Goal: Task Accomplishment & Management: Manage account settings

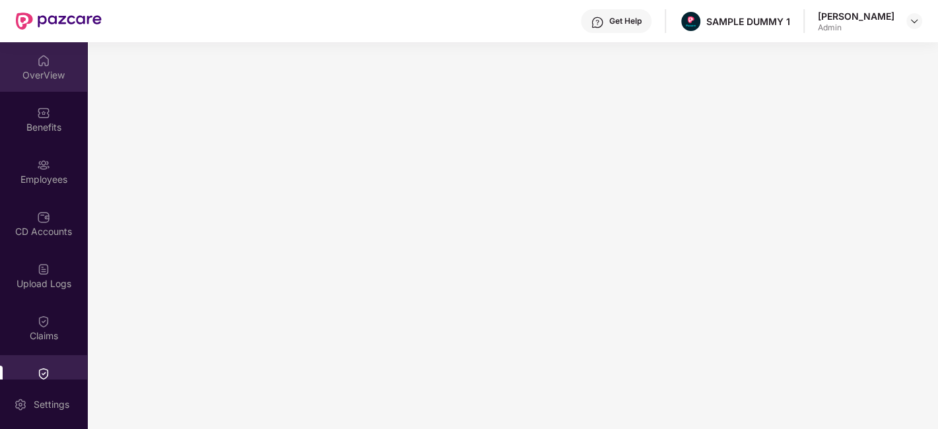
click at [48, 56] on img at bounding box center [43, 60] width 13 height 13
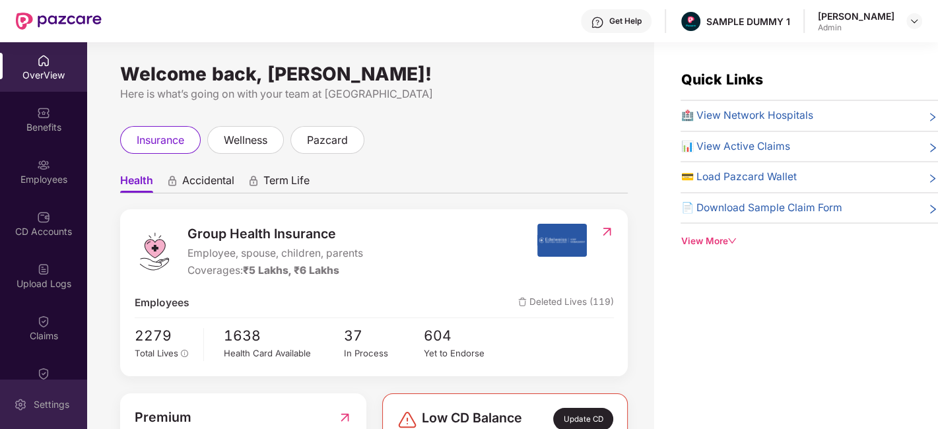
click at [34, 411] on div "Settings" at bounding box center [52, 404] width 44 height 13
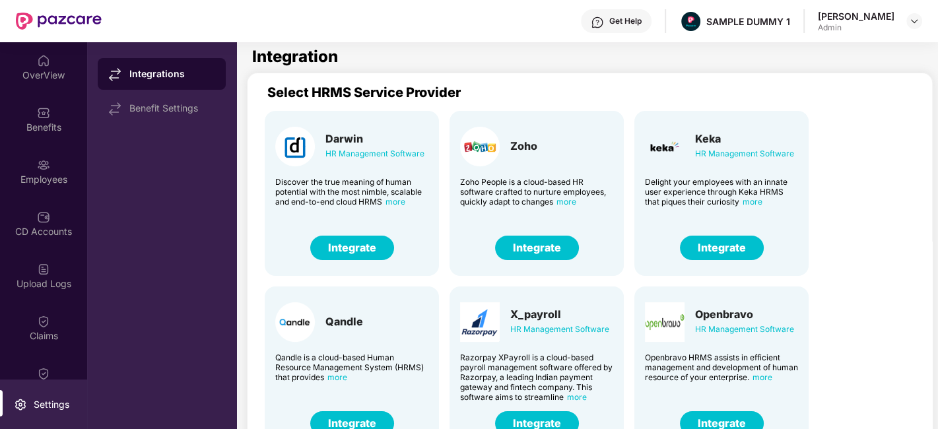
click at [531, 250] on button "Integrate" at bounding box center [537, 248] width 84 height 24
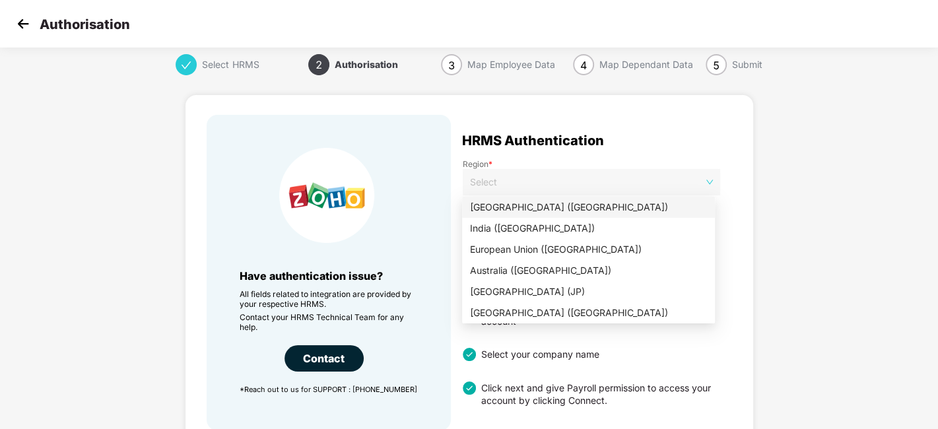
click at [522, 194] on span at bounding box center [587, 182] width 234 height 26
click at [526, 236] on div "India ([GEOGRAPHIC_DATA])" at bounding box center [588, 228] width 253 height 21
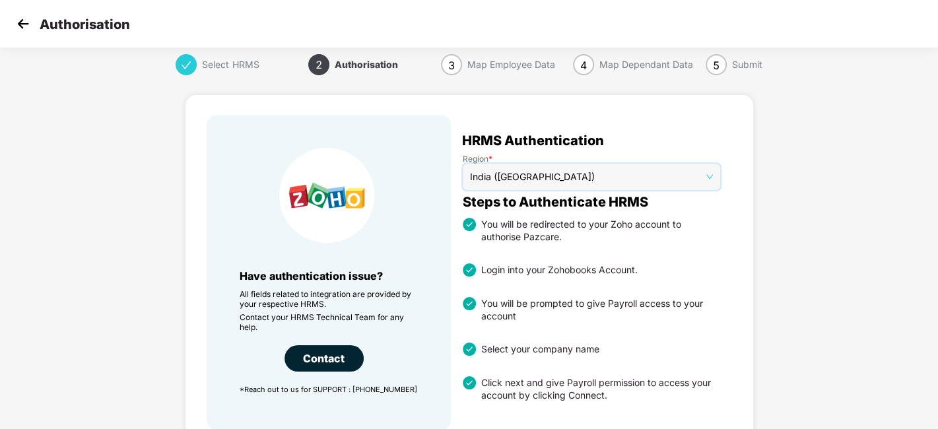
scroll to position [96, 0]
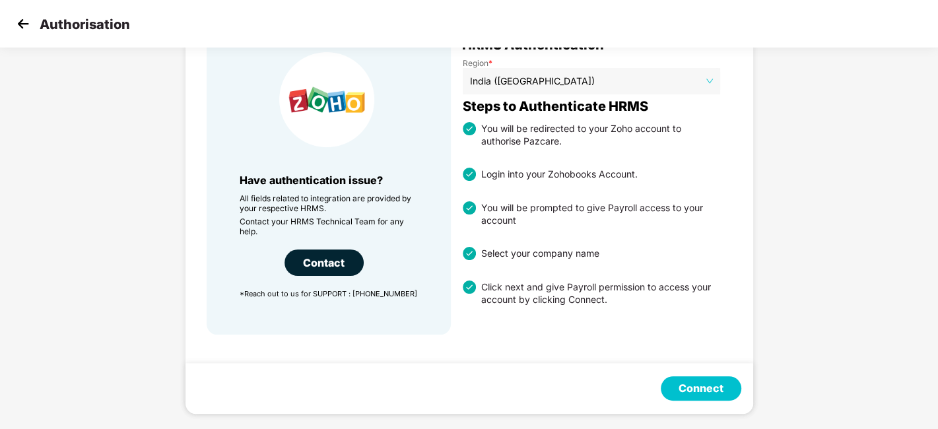
click at [681, 384] on button "Connect" at bounding box center [701, 388] width 81 height 24
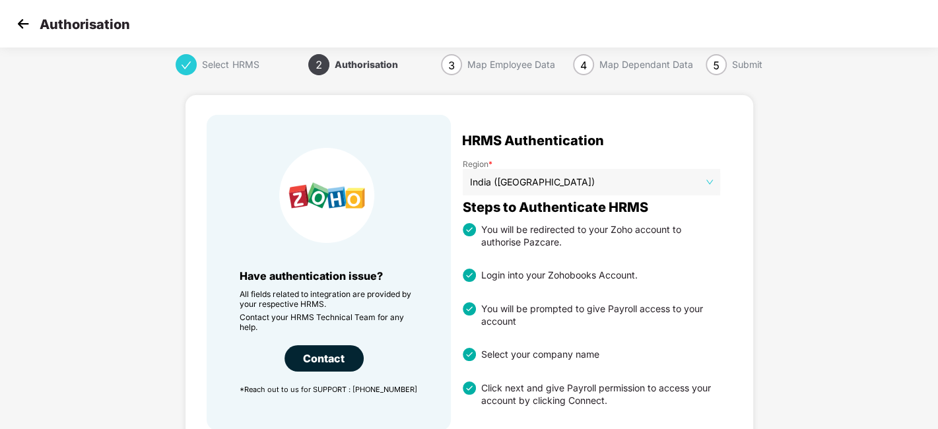
click at [26, 23] on img at bounding box center [23, 24] width 20 height 20
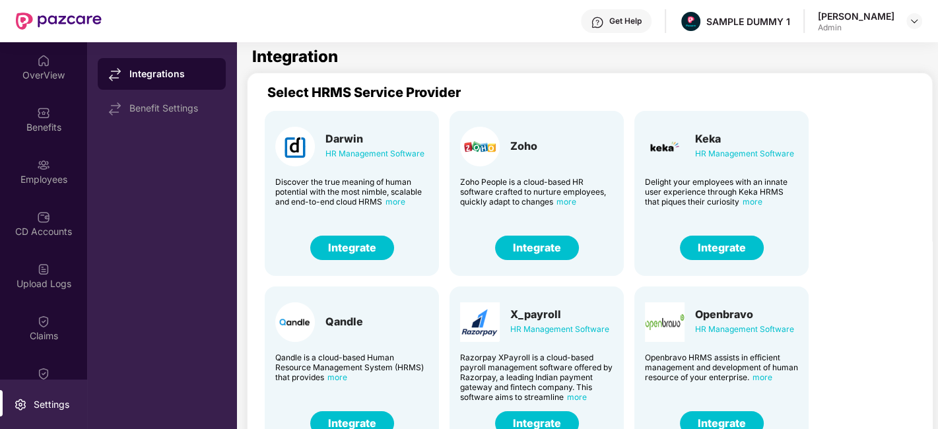
click at [726, 244] on button "Integrate" at bounding box center [722, 248] width 84 height 24
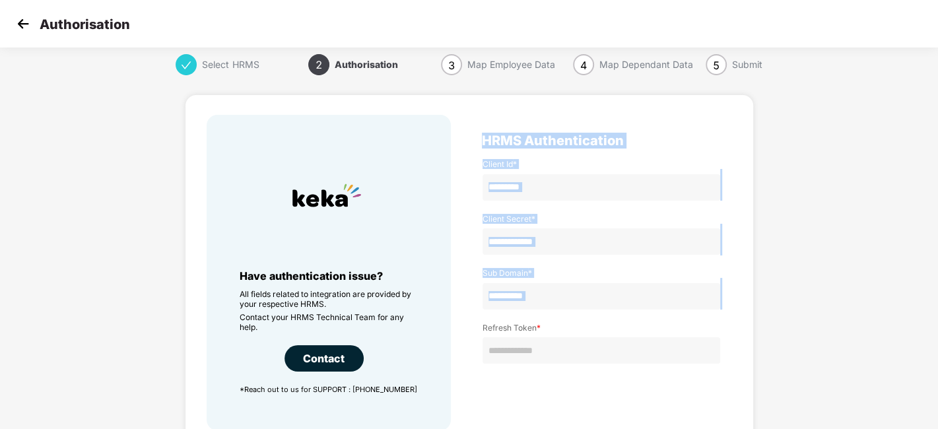
drag, startPoint x: 475, startPoint y: 135, endPoint x: 602, endPoint y: 359, distance: 256.9
click at [602, 359] on div "HRMS Authentication Client Id * Client Secret * Sub Domain * Refresh Token *" at bounding box center [601, 273] width 261 height 316
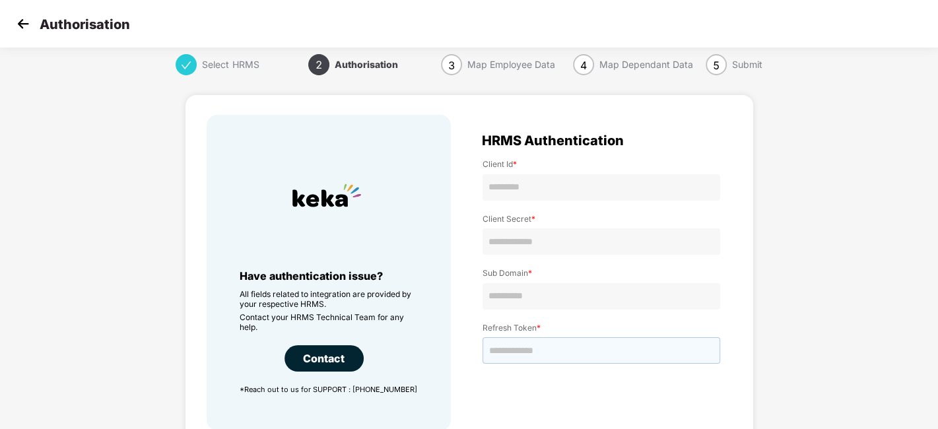
click at [602, 359] on input "text" at bounding box center [602, 350] width 238 height 26
click at [590, 382] on div "Client Id * Client Secret * Sub Domain * Refresh Token *" at bounding box center [601, 278] width 261 height 264
click at [11, 22] on div "Authorisation" at bounding box center [469, 24] width 938 height 48
click at [18, 24] on img at bounding box center [23, 24] width 20 height 20
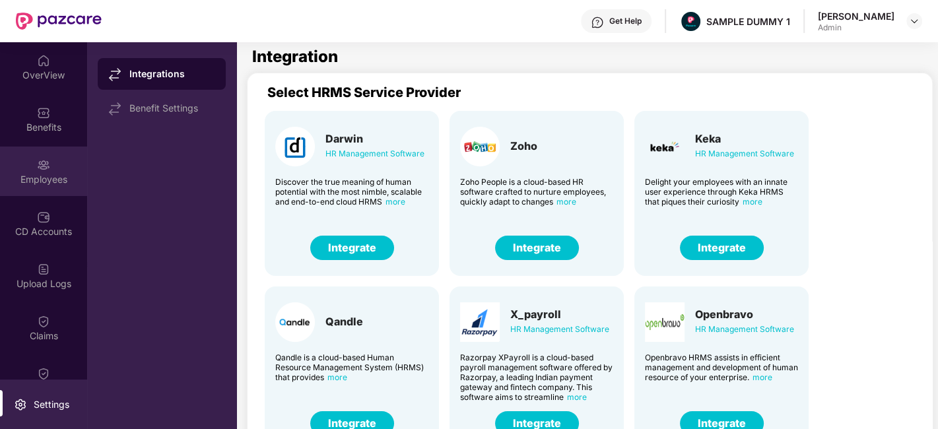
click at [45, 160] on img at bounding box center [43, 164] width 13 height 13
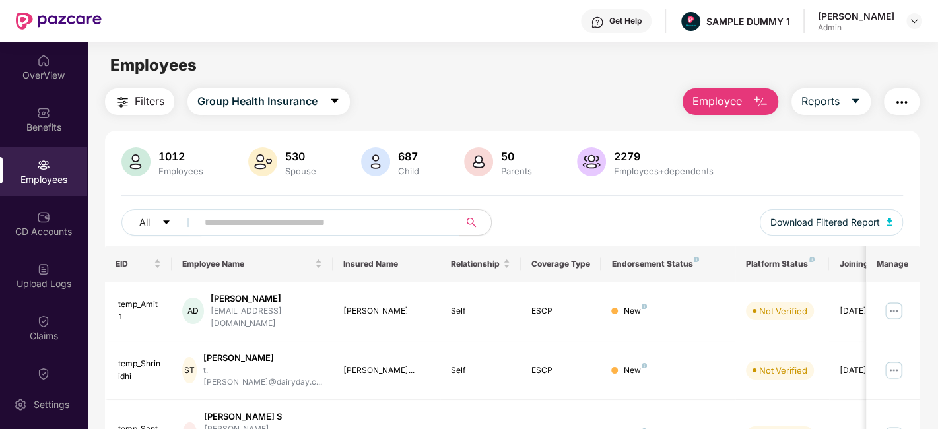
click at [717, 102] on span "Employee" at bounding box center [718, 101] width 50 height 17
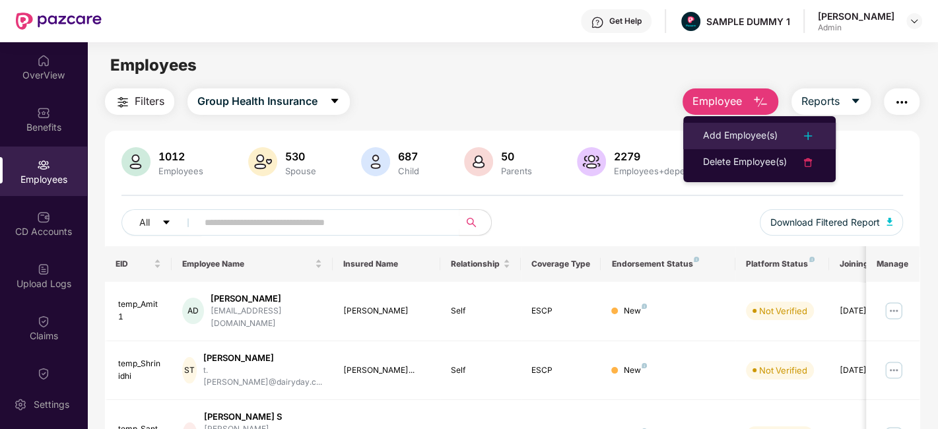
click at [738, 135] on div "Add Employee(s)" at bounding box center [740, 136] width 75 height 16
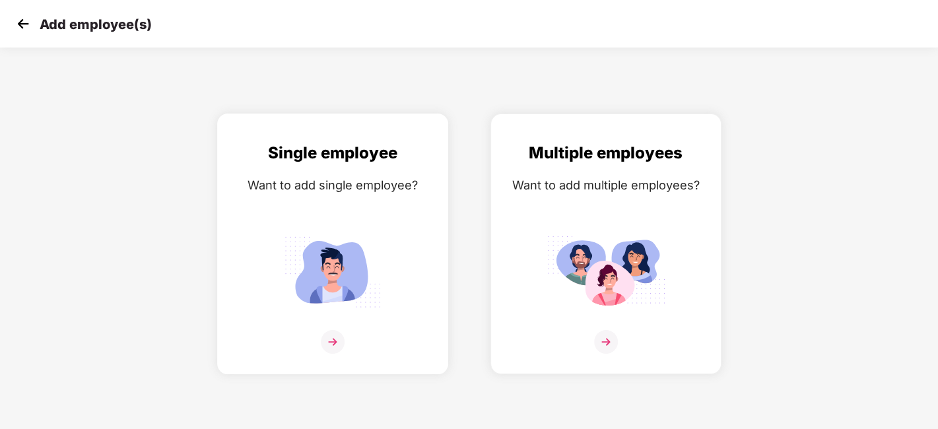
click at [333, 339] on img at bounding box center [333, 342] width 24 height 24
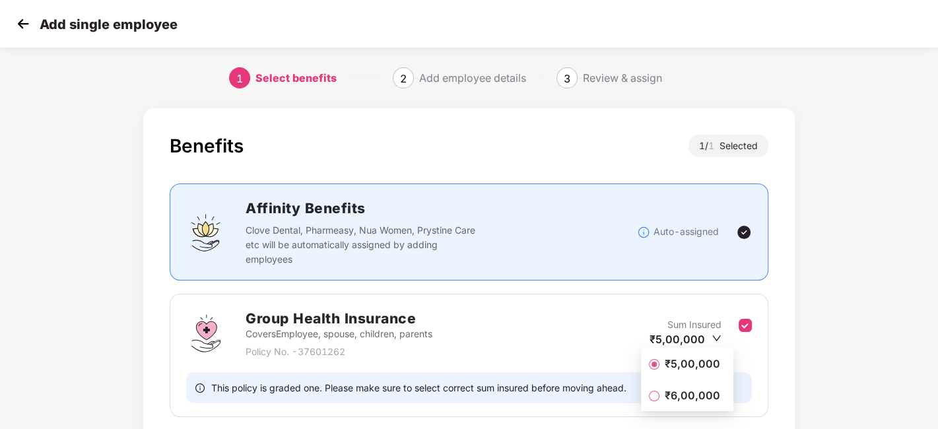
scroll to position [102, 0]
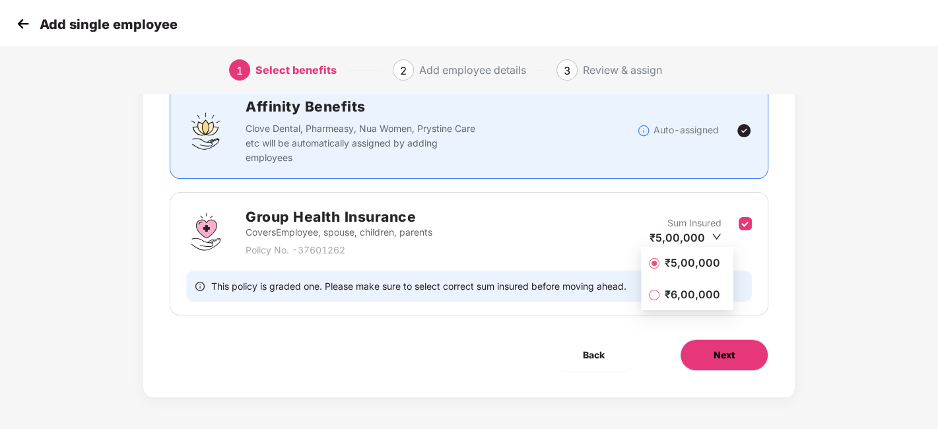
click at [726, 355] on span "Next" at bounding box center [724, 355] width 21 height 15
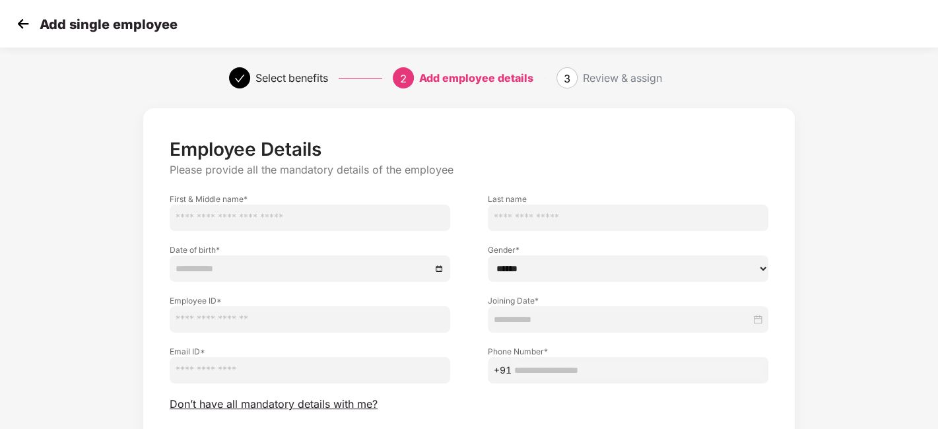
scroll to position [99, 0]
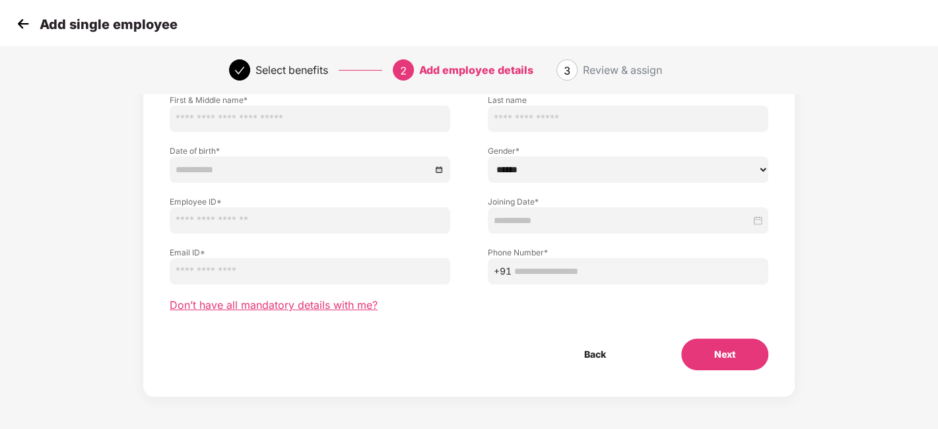
click at [310, 304] on span "Don’t have all mandatory details with me?" at bounding box center [274, 305] width 208 height 14
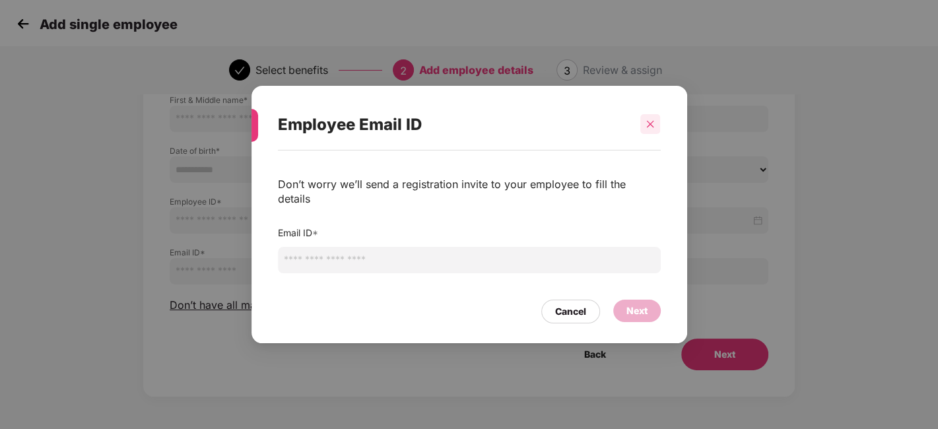
click at [647, 129] on icon "close" at bounding box center [650, 124] width 9 height 9
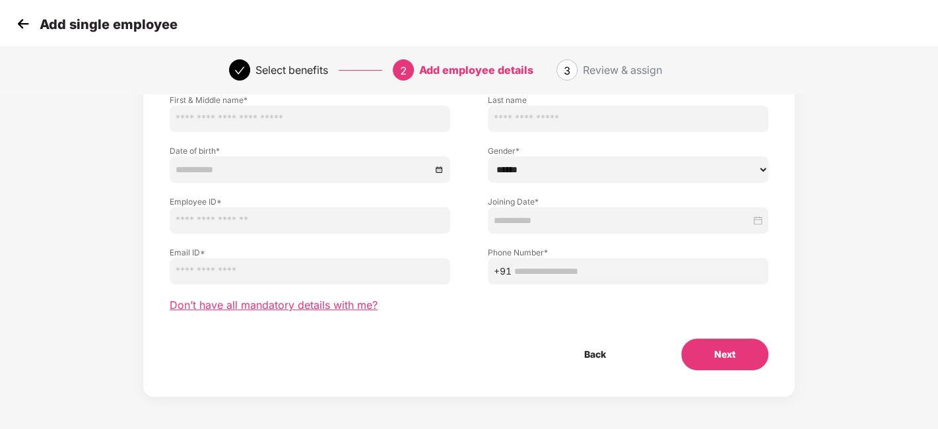
click at [271, 307] on span "Don’t have all mandatory details with me?" at bounding box center [274, 305] width 208 height 14
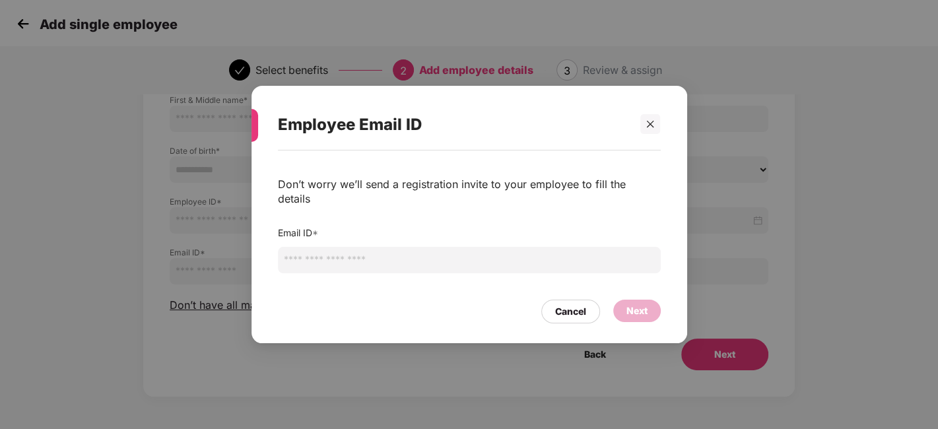
click at [322, 254] on input "email" at bounding box center [469, 260] width 383 height 26
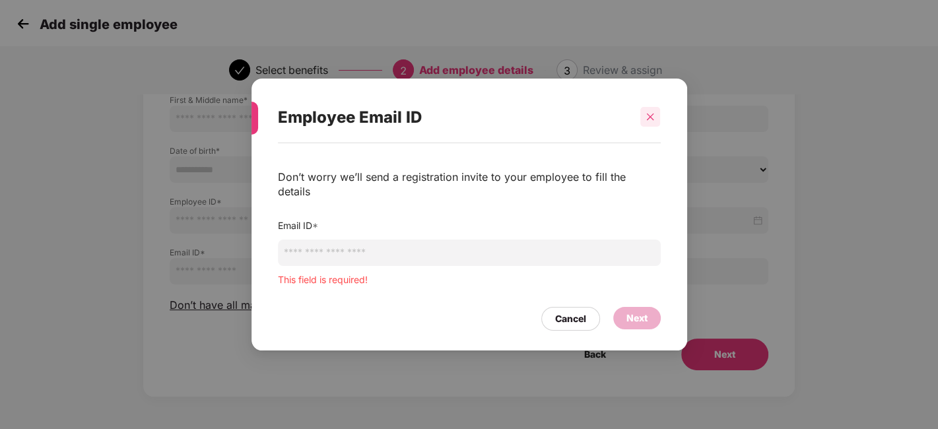
click at [654, 127] on div at bounding box center [650, 117] width 20 height 20
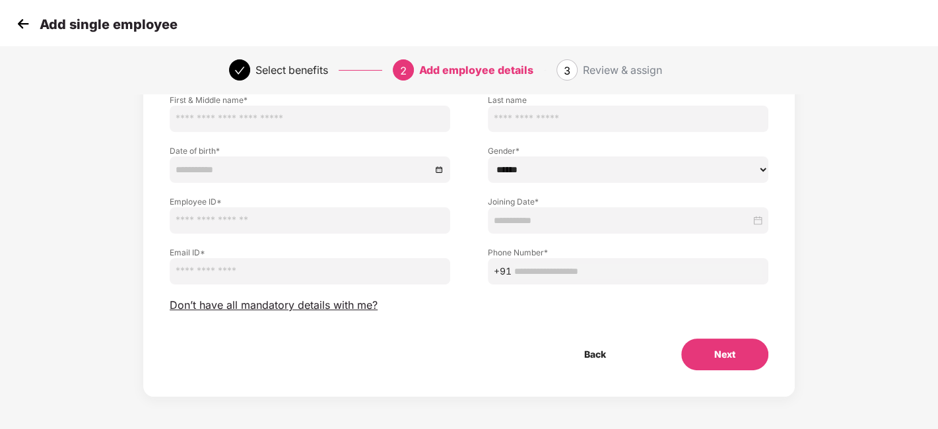
click at [21, 22] on img at bounding box center [23, 24] width 20 height 20
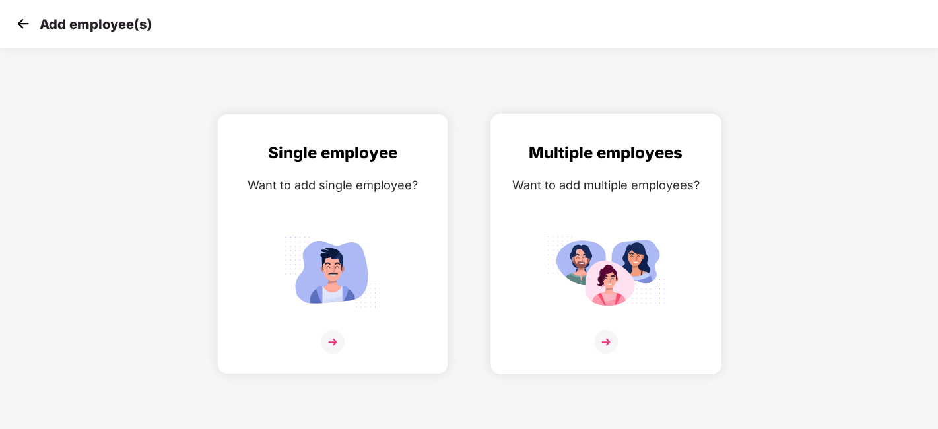
click at [605, 335] on img at bounding box center [606, 342] width 24 height 24
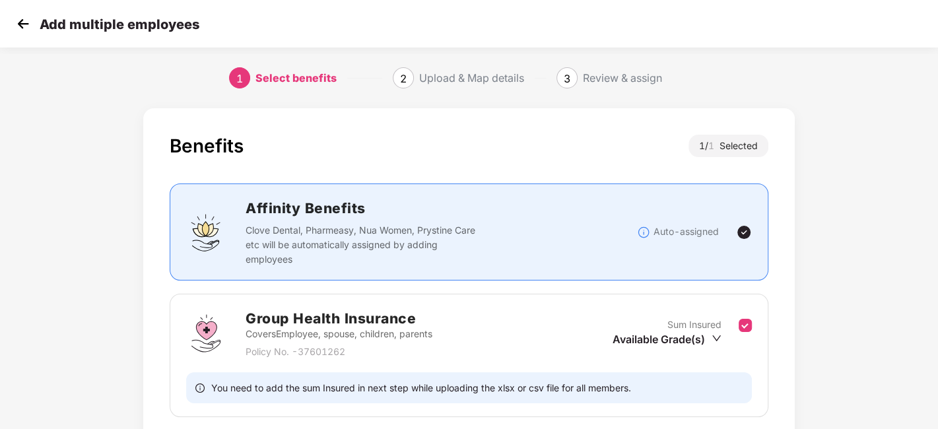
scroll to position [102, 0]
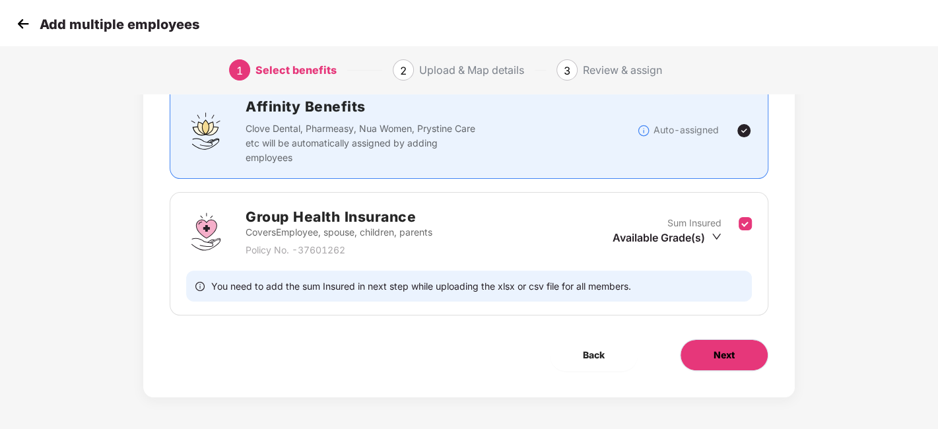
click at [724, 346] on button "Next" at bounding box center [724, 355] width 88 height 32
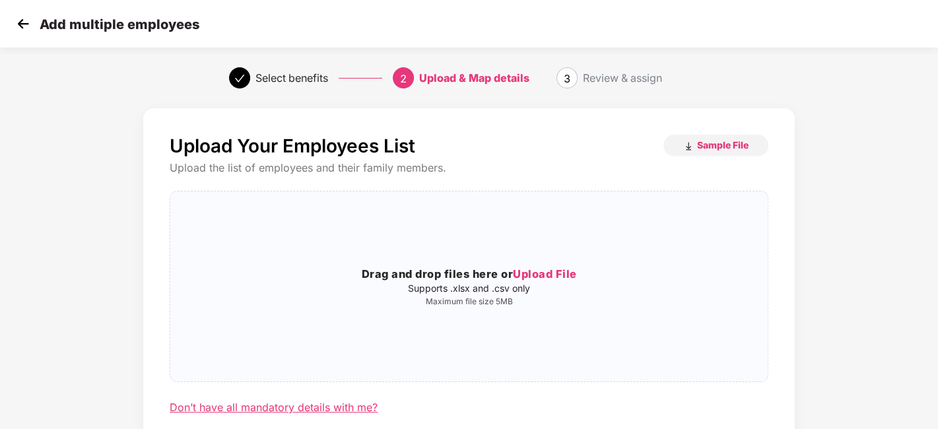
click at [336, 408] on div "Don’t have all mandatory details with me?" at bounding box center [274, 408] width 208 height 14
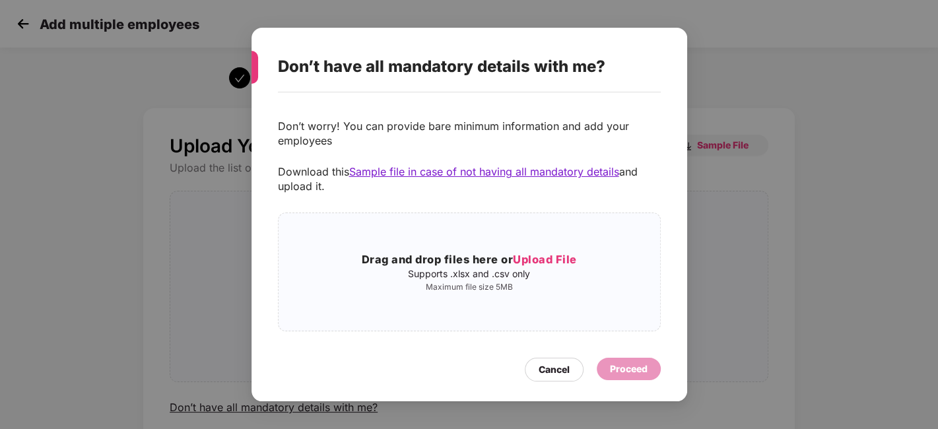
click at [490, 175] on span "Sample file in case of not having all mandatory details" at bounding box center [484, 171] width 270 height 13
click at [553, 369] on div "Cancel" at bounding box center [554, 369] width 31 height 15
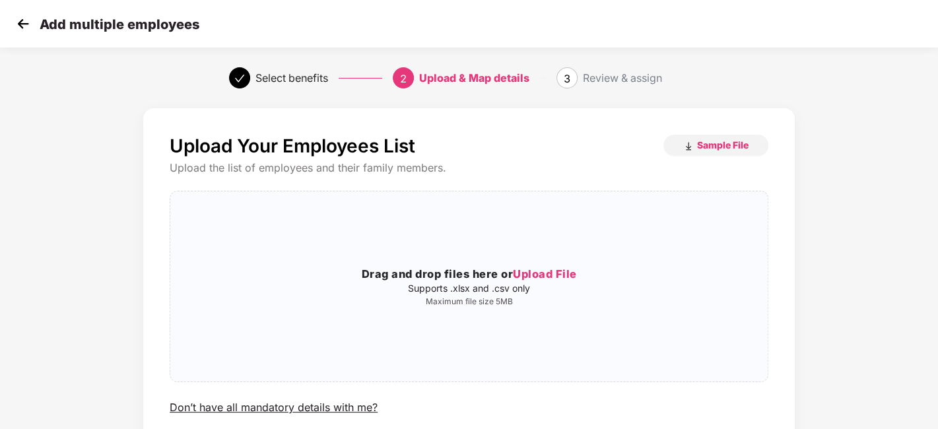
click at [17, 24] on img at bounding box center [23, 24] width 20 height 20
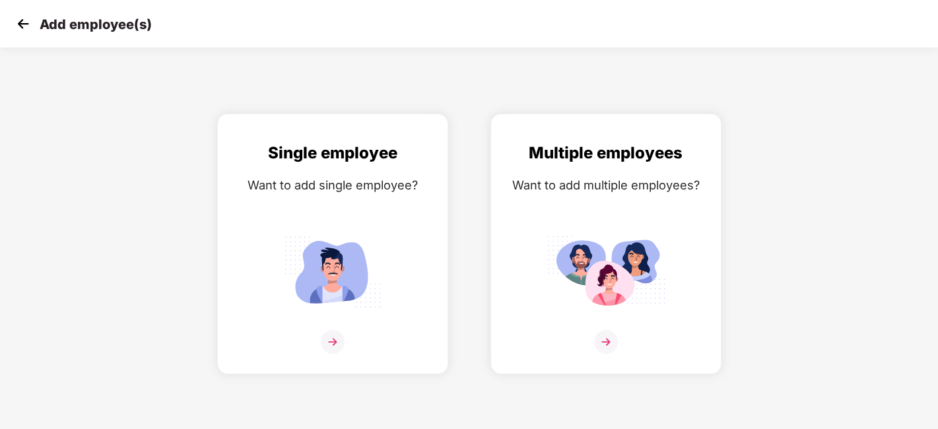
click at [17, 24] on img at bounding box center [23, 24] width 20 height 20
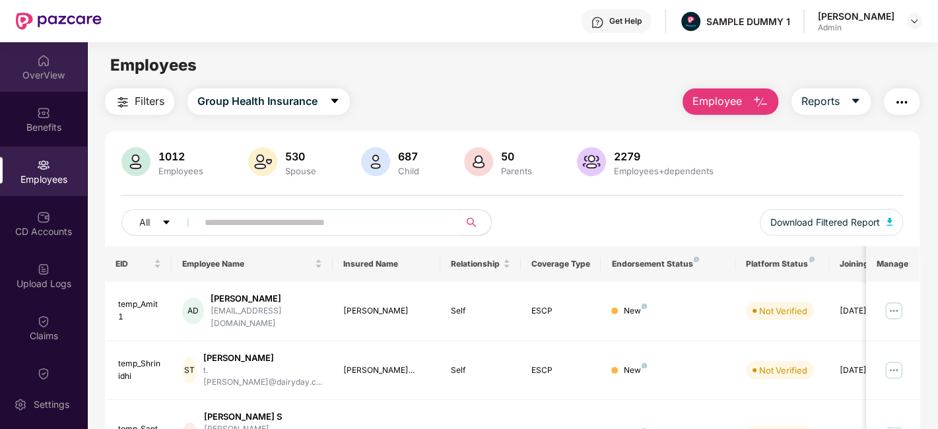
click at [49, 88] on div "OverView" at bounding box center [43, 67] width 87 height 50
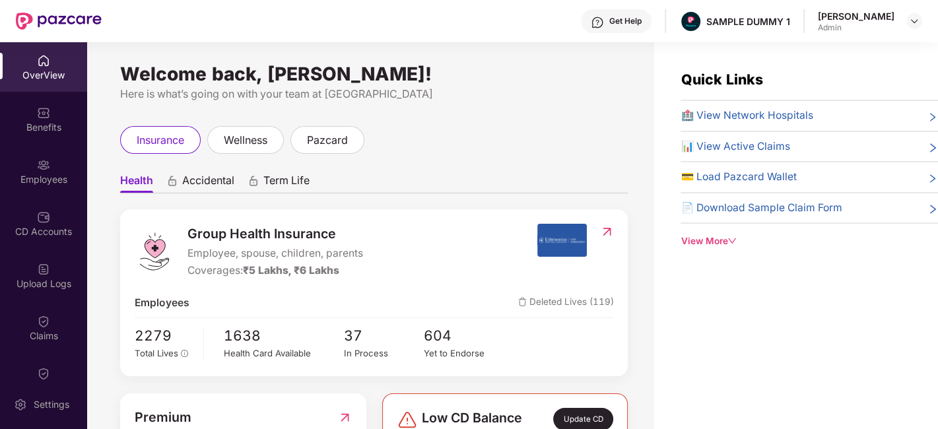
click at [53, 69] on div "OverView" at bounding box center [43, 75] width 87 height 13
click at [263, 254] on span "Employee, spouse, children, parents" at bounding box center [276, 254] width 176 height 17
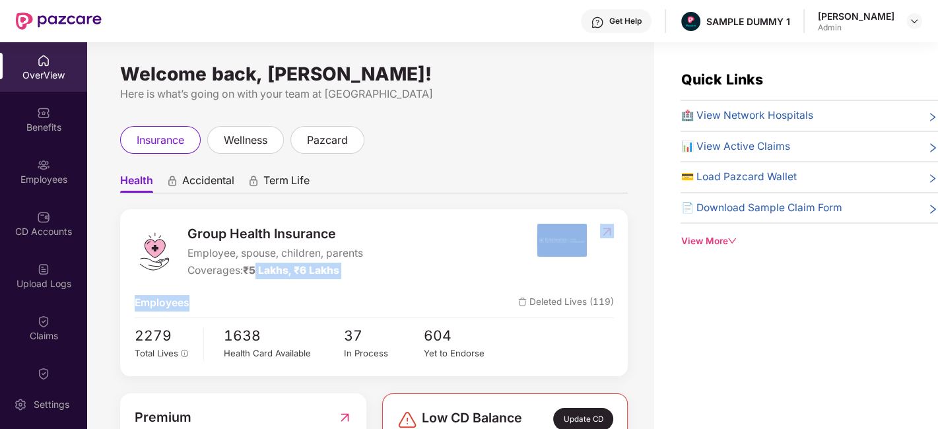
drag, startPoint x: 252, startPoint y: 298, endPoint x: 258, endPoint y: 267, distance: 31.5
click at [258, 267] on div "Group Health Insurance Employee, spouse, children, parents Coverages: ₹5 Lakhs,…" at bounding box center [374, 292] width 508 height 166
click at [258, 267] on span "₹5 Lakhs, ₹6 Lakhs" at bounding box center [291, 270] width 96 height 13
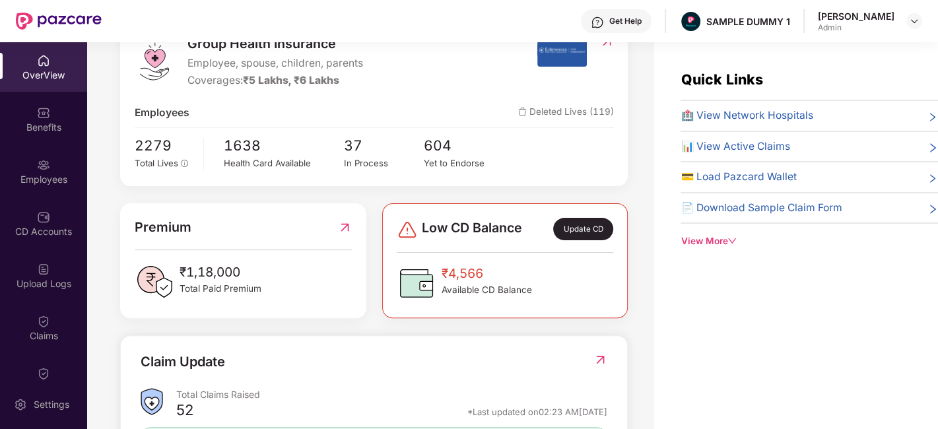
scroll to position [192, 0]
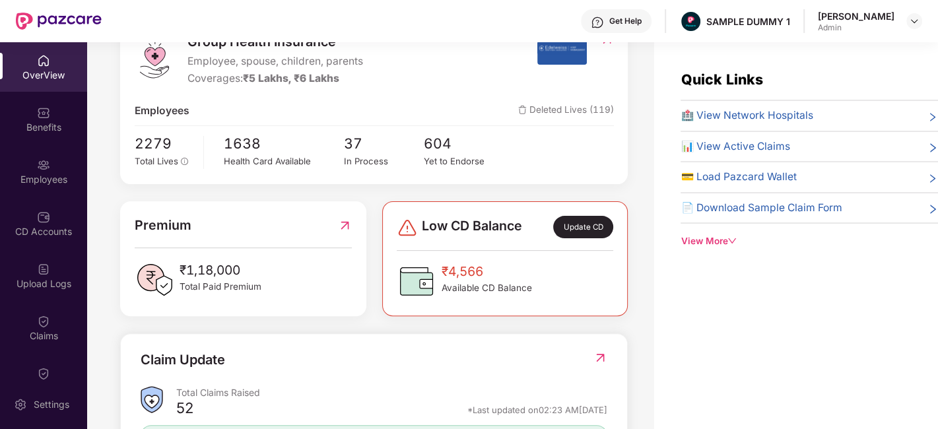
click at [189, 265] on span "₹1,18,000" at bounding box center [221, 270] width 82 height 20
drag, startPoint x: 189, startPoint y: 265, endPoint x: 268, endPoint y: 267, distance: 78.6
click at [268, 267] on div "₹1,18,000 Total Paid Premium" at bounding box center [243, 280] width 217 height 40
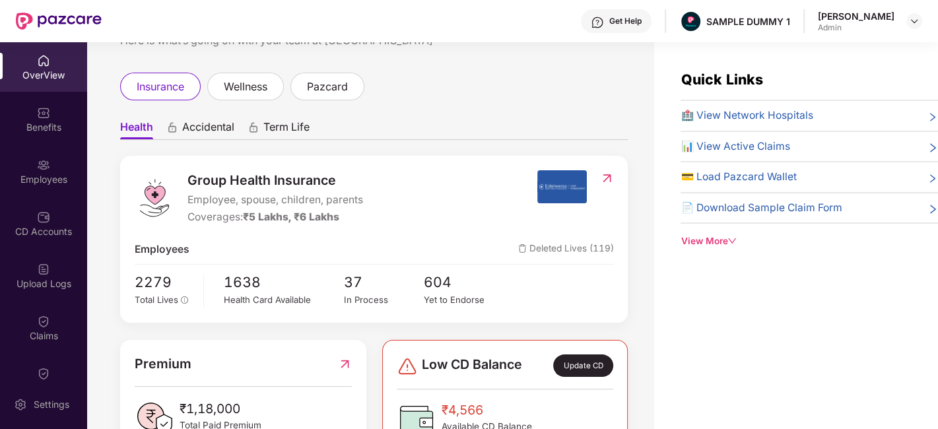
scroll to position [0, 0]
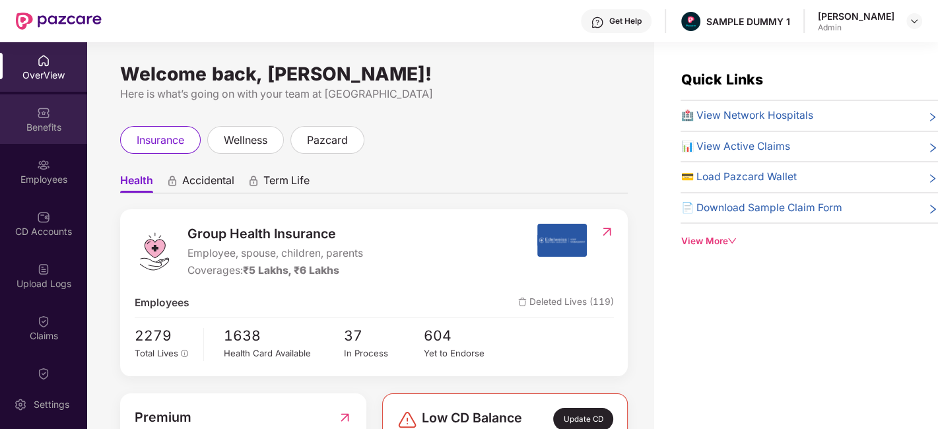
click at [34, 121] on div "Benefits" at bounding box center [43, 127] width 87 height 13
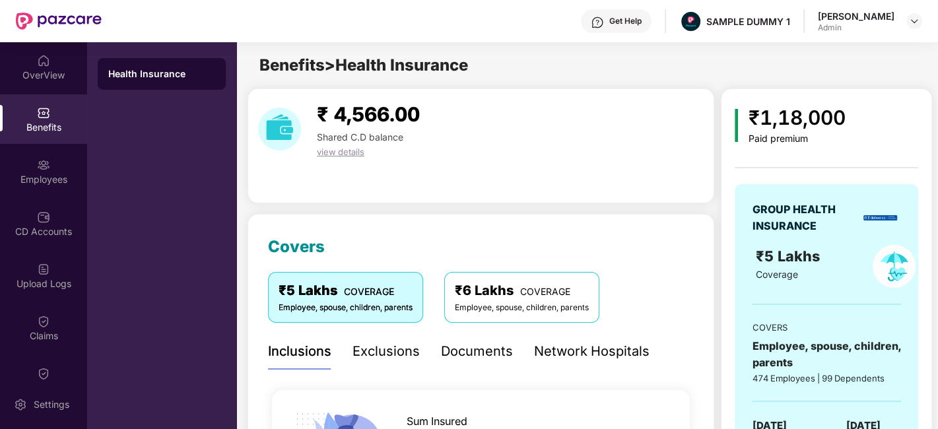
click at [628, 16] on div "Get Help" at bounding box center [625, 21] width 32 height 11
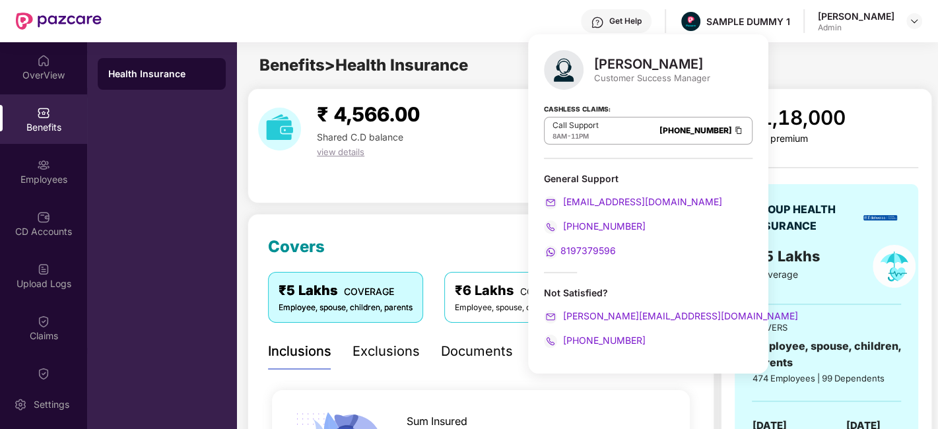
click at [610, 77] on div "Customer Success Manager" at bounding box center [652, 78] width 116 height 12
click at [627, 77] on div "Customer Success Manager" at bounding box center [652, 78] width 116 height 12
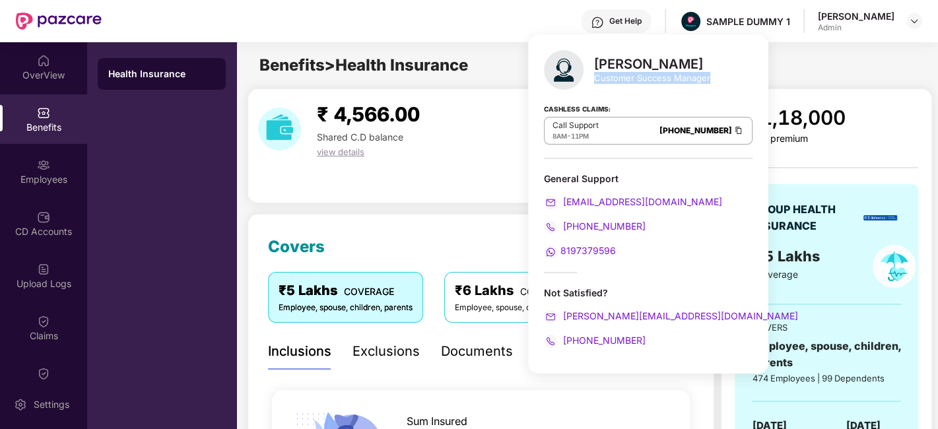
click at [627, 77] on div "Customer Success Manager" at bounding box center [652, 78] width 116 height 12
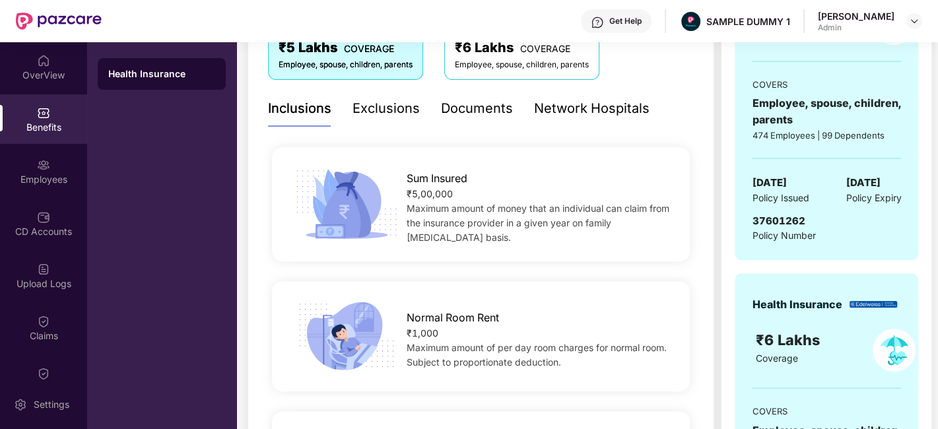
scroll to position [254, 0]
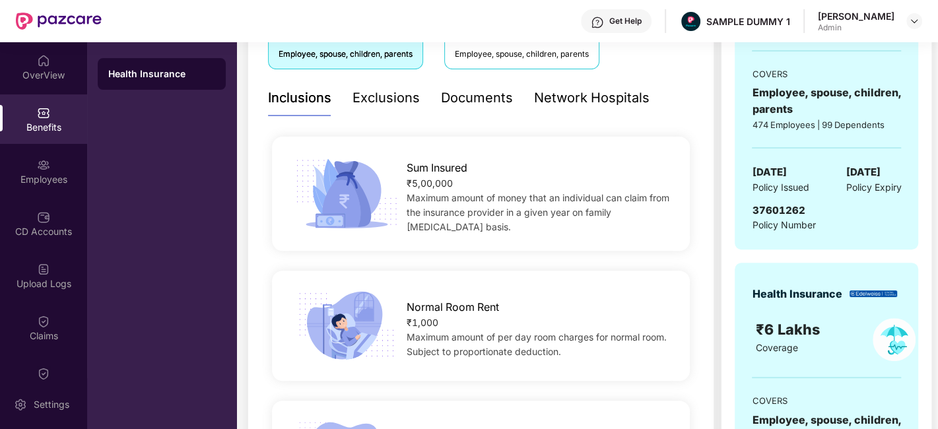
click at [378, 95] on div "Exclusions" at bounding box center [386, 98] width 67 height 20
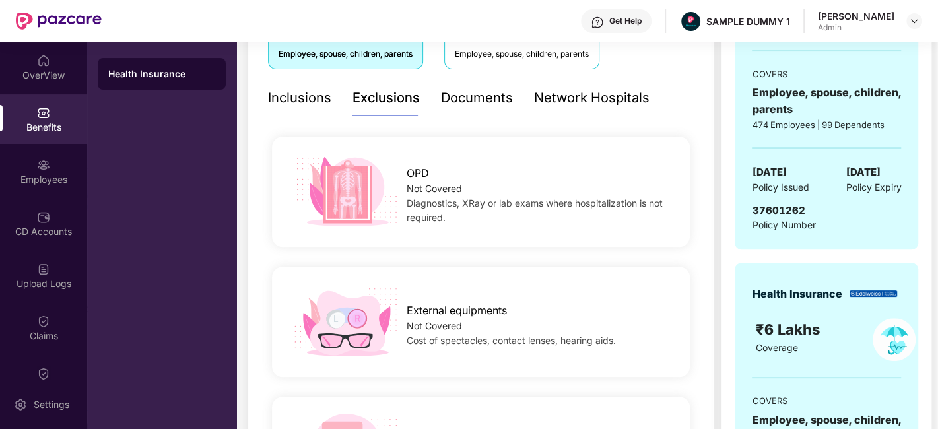
click at [498, 95] on div "Documents" at bounding box center [477, 98] width 72 height 20
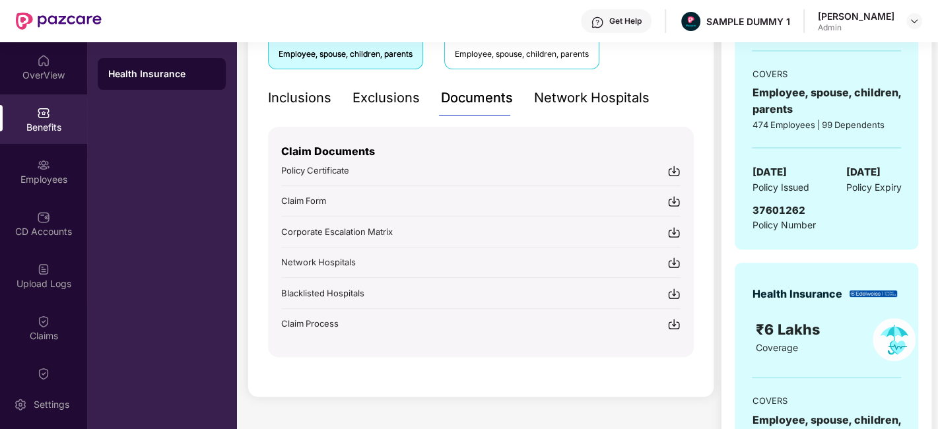
click at [675, 170] on img at bounding box center [674, 170] width 13 height 13
click at [279, 97] on div "Inclusions" at bounding box center [299, 98] width 63 height 20
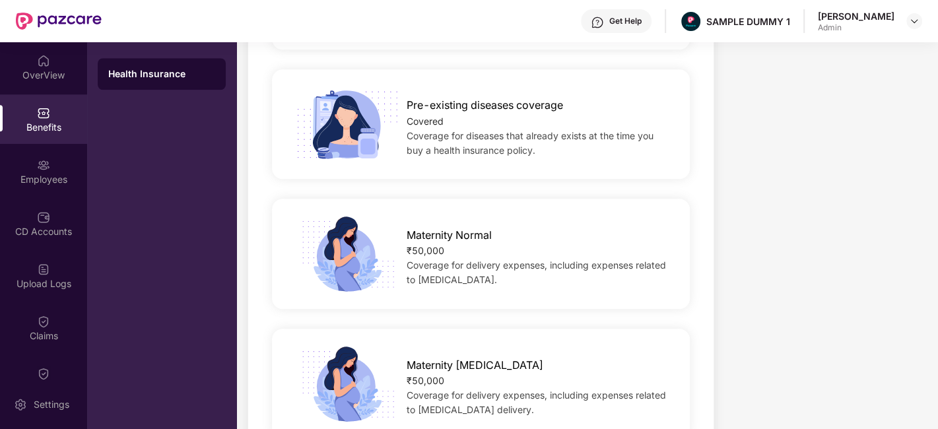
scroll to position [0, 0]
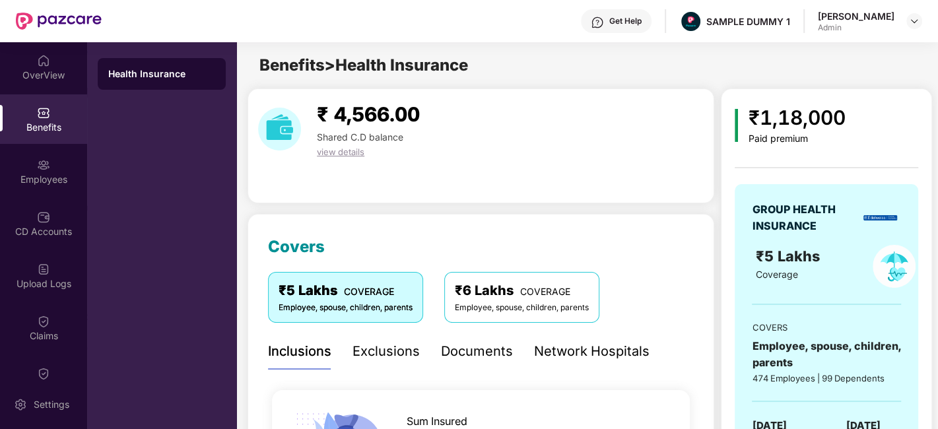
click at [368, 354] on div "Exclusions" at bounding box center [386, 351] width 67 height 20
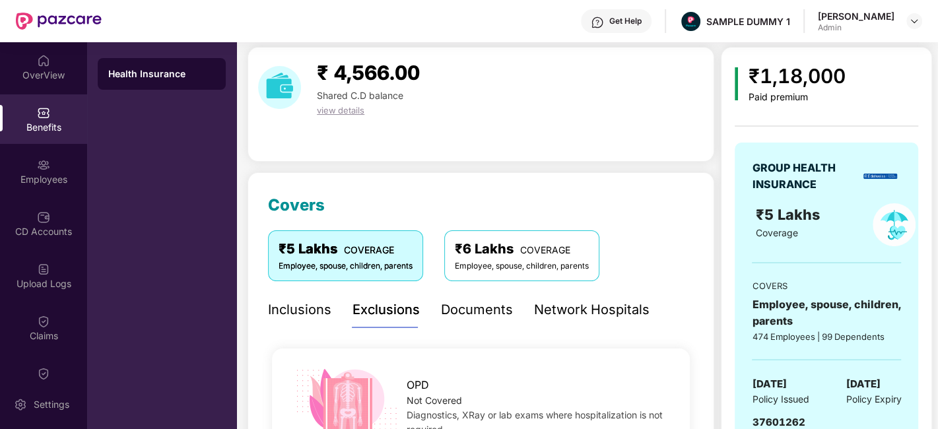
scroll to position [43, 0]
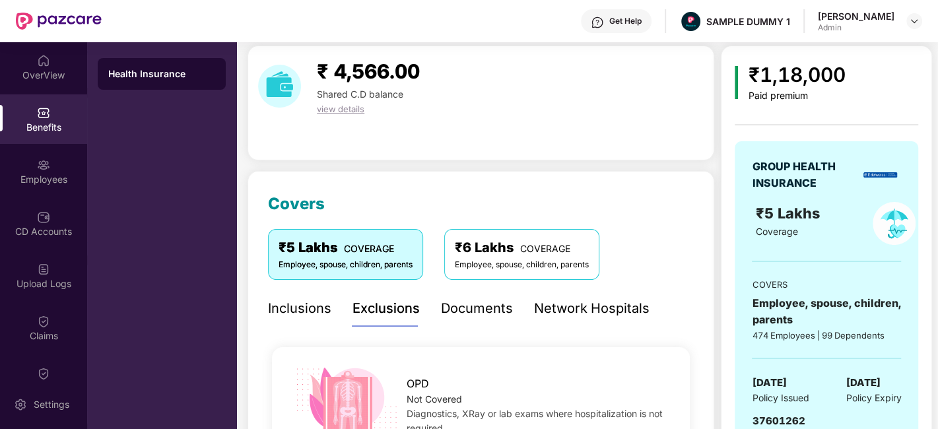
click at [478, 304] on div "Documents" at bounding box center [477, 308] width 72 height 20
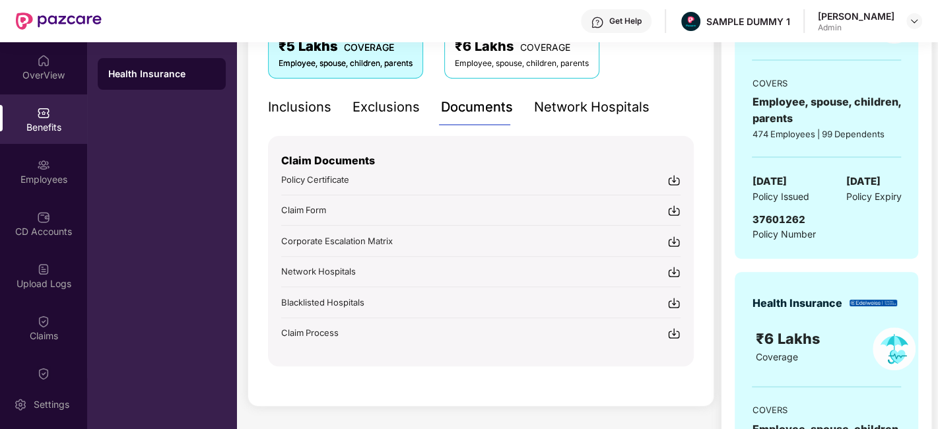
scroll to position [246, 0]
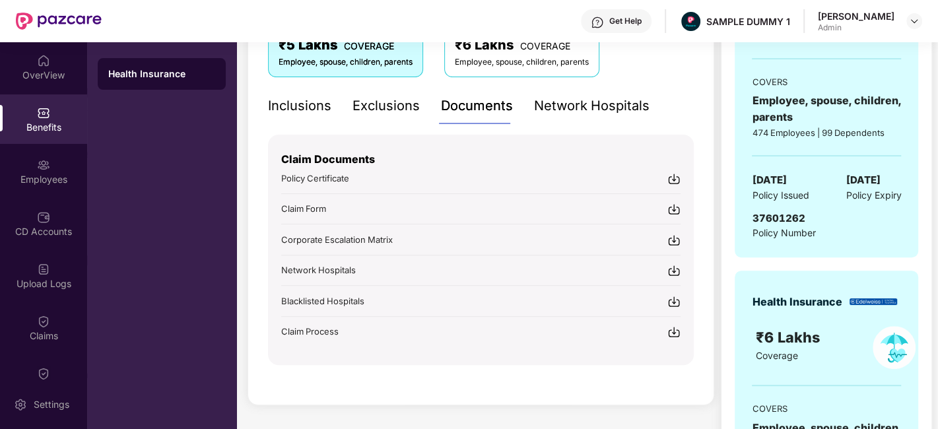
click at [671, 207] on img at bounding box center [674, 209] width 13 height 13
click at [672, 238] on img at bounding box center [674, 240] width 13 height 13
click at [671, 331] on img at bounding box center [674, 332] width 13 height 13
click at [550, 104] on div "Network Hospitals" at bounding box center [592, 106] width 116 height 20
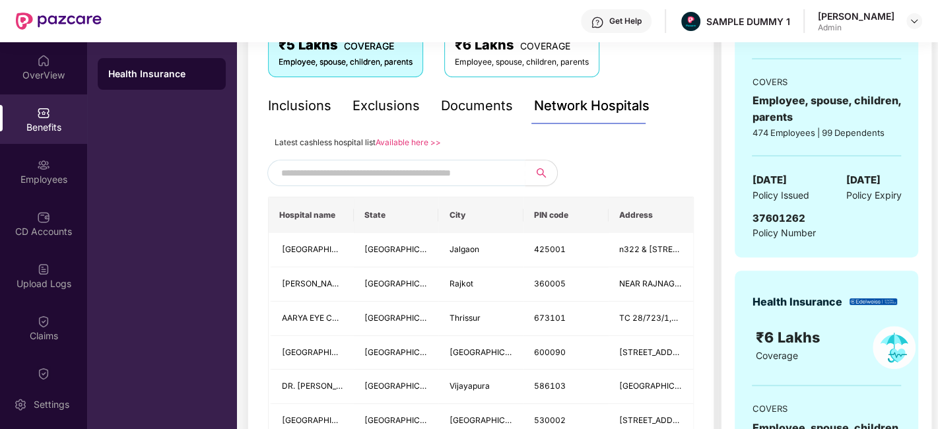
click at [430, 177] on input "text" at bounding box center [394, 173] width 226 height 20
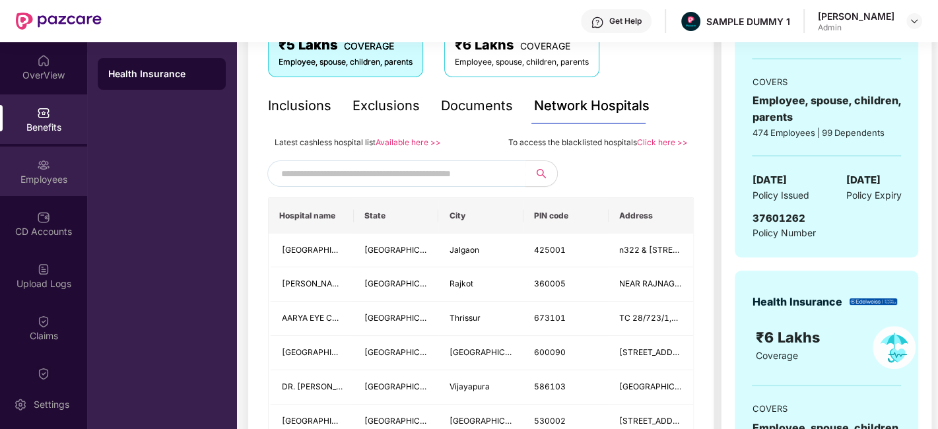
click at [33, 178] on div "Employees" at bounding box center [43, 179] width 87 height 13
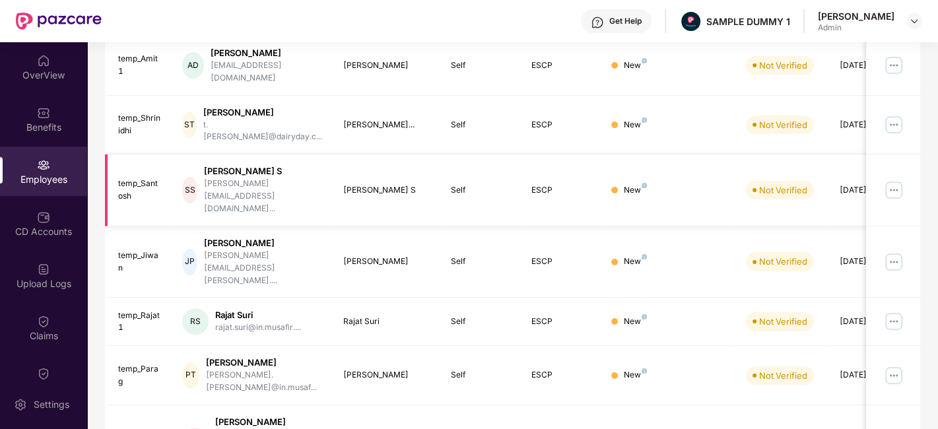
scroll to position [0, 0]
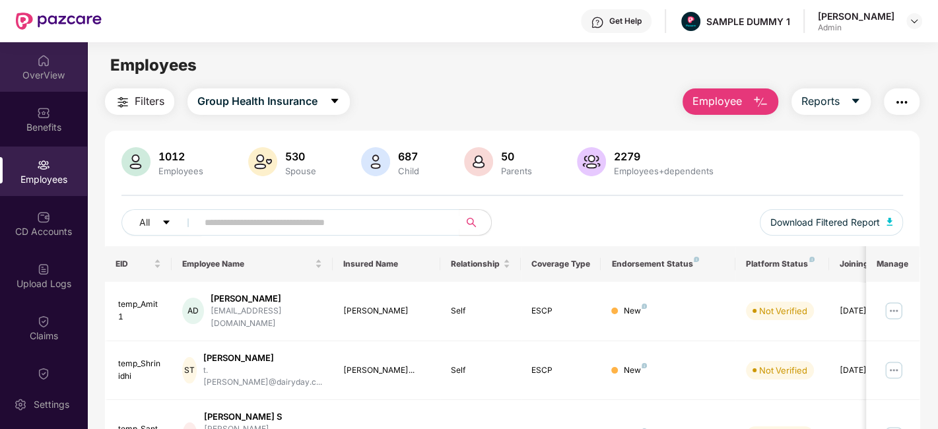
click at [42, 63] on img at bounding box center [43, 60] width 13 height 13
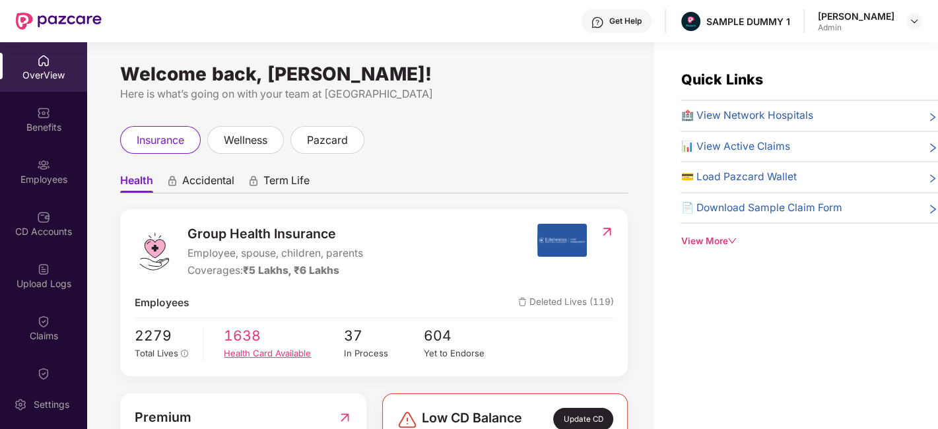
click at [238, 339] on span "1638" at bounding box center [284, 336] width 120 height 22
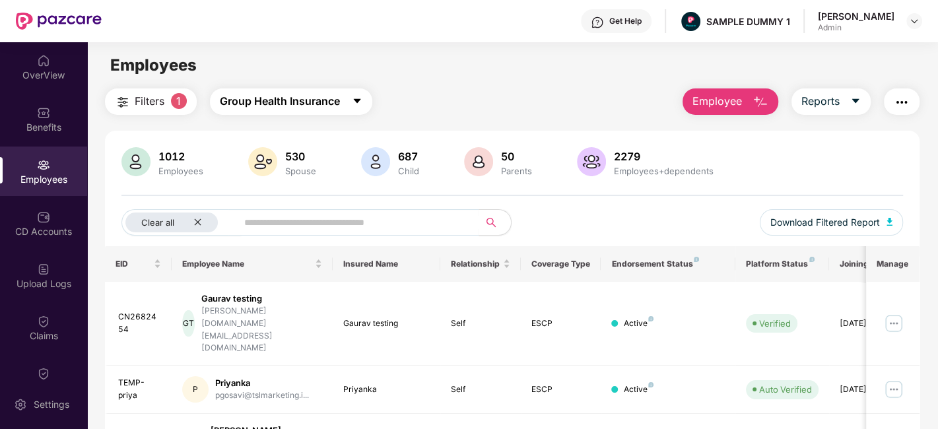
click at [275, 100] on span "Group Health Insurance" at bounding box center [280, 101] width 120 height 17
click at [489, 86] on main "Employees Filters 1 Group Health Insurance Employee Reports 1012 Employees 530 …" at bounding box center [512, 256] width 850 height 429
click at [135, 98] on span "Filters" at bounding box center [150, 101] width 30 height 17
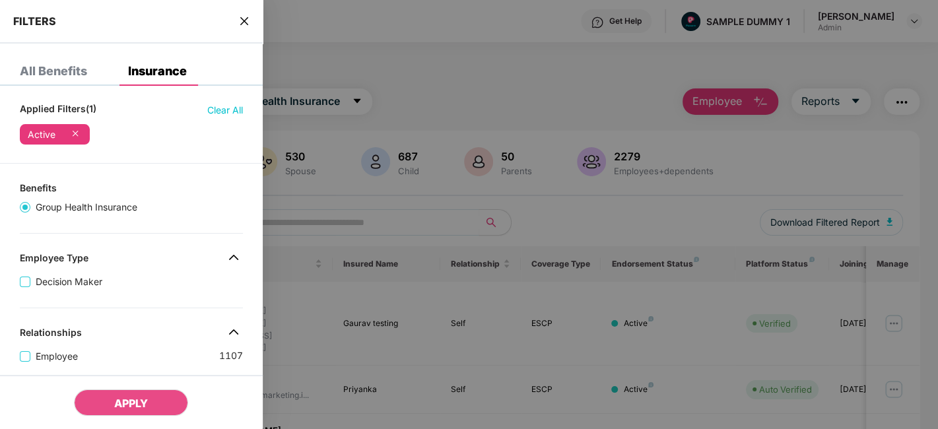
click at [247, 20] on icon "close" at bounding box center [244, 21] width 11 height 11
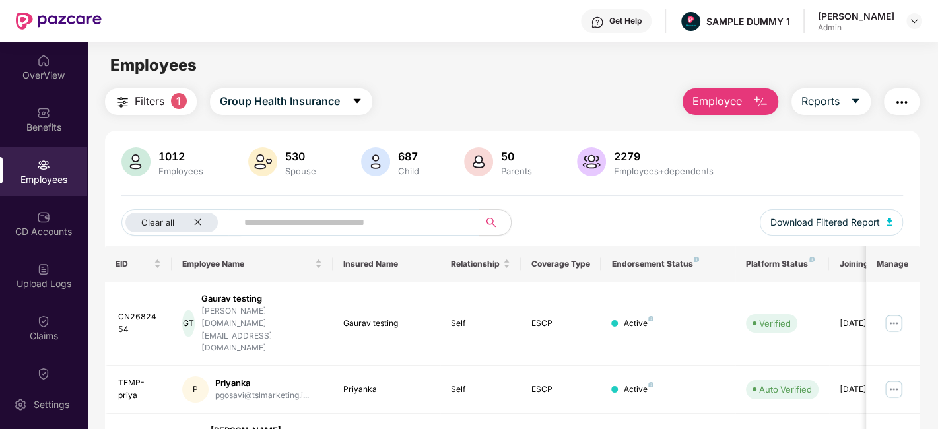
click at [162, 99] on span "Filters" at bounding box center [150, 101] width 30 height 17
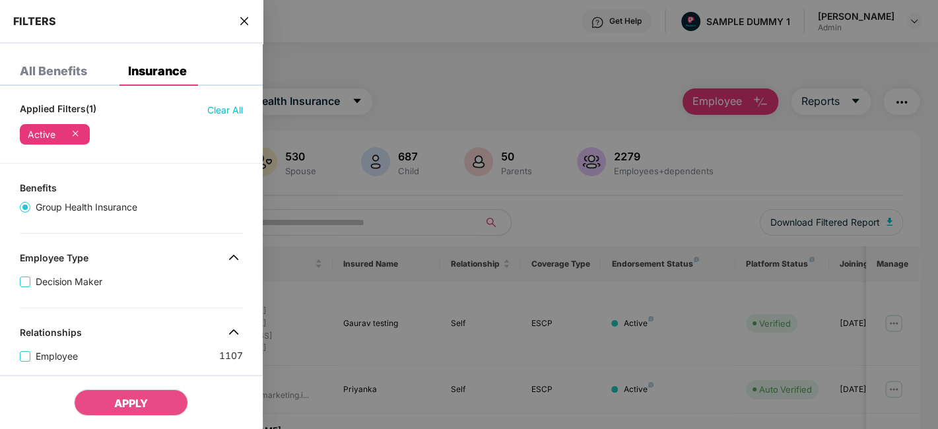
click at [245, 17] on icon "close" at bounding box center [244, 21] width 11 height 11
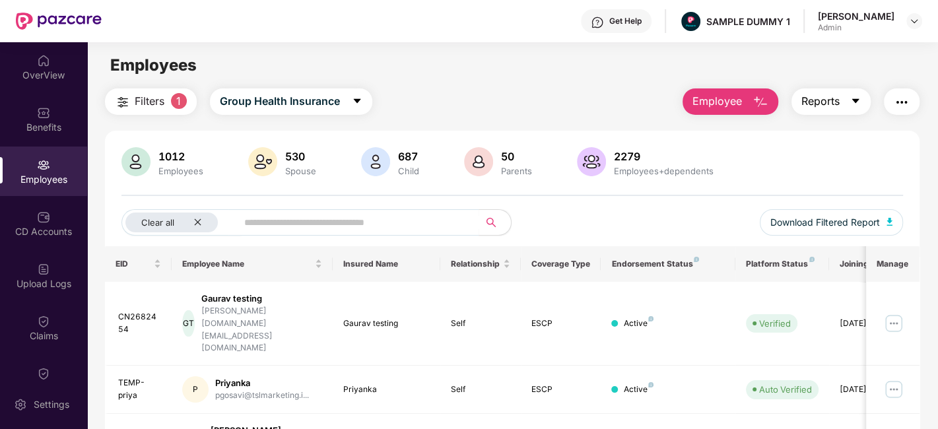
click at [831, 102] on span "Reports" at bounding box center [821, 101] width 38 height 17
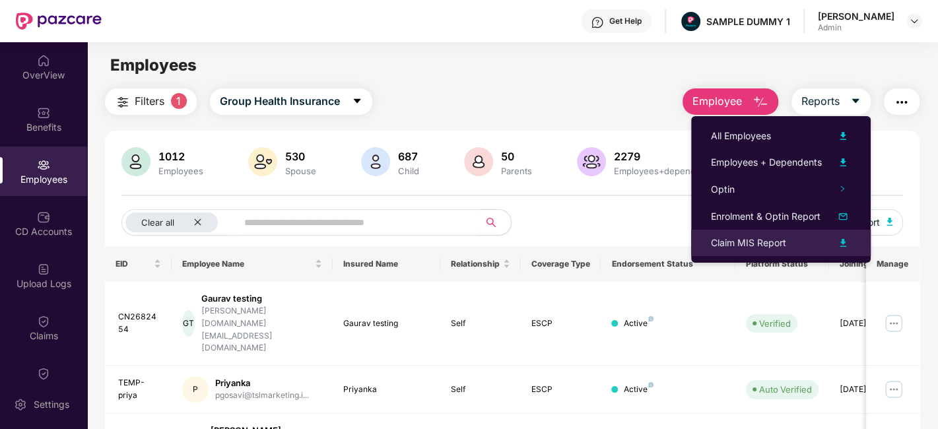
click at [756, 244] on div "Claim MIS Report" at bounding box center [748, 243] width 75 height 15
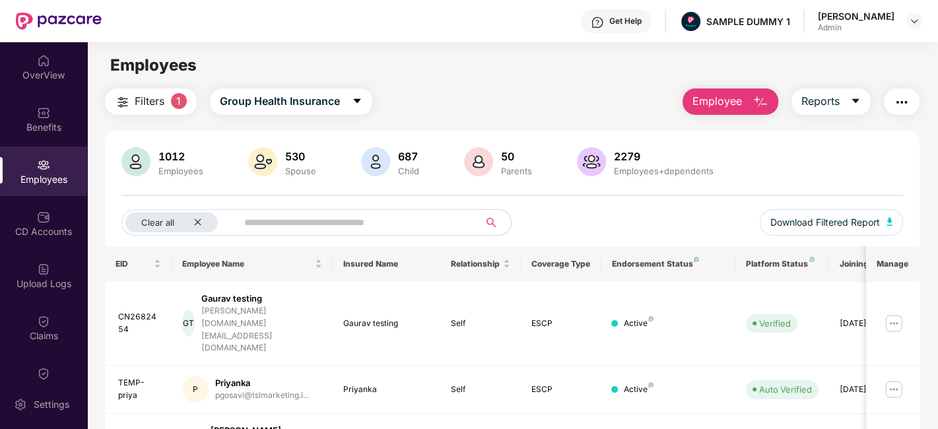
click at [895, 104] on img "button" at bounding box center [902, 102] width 16 height 16
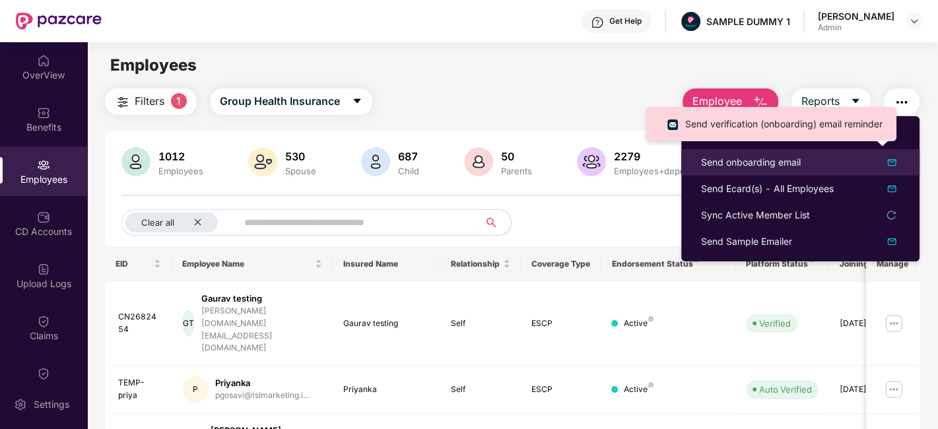
click at [769, 163] on div "Send onboarding email" at bounding box center [751, 162] width 100 height 15
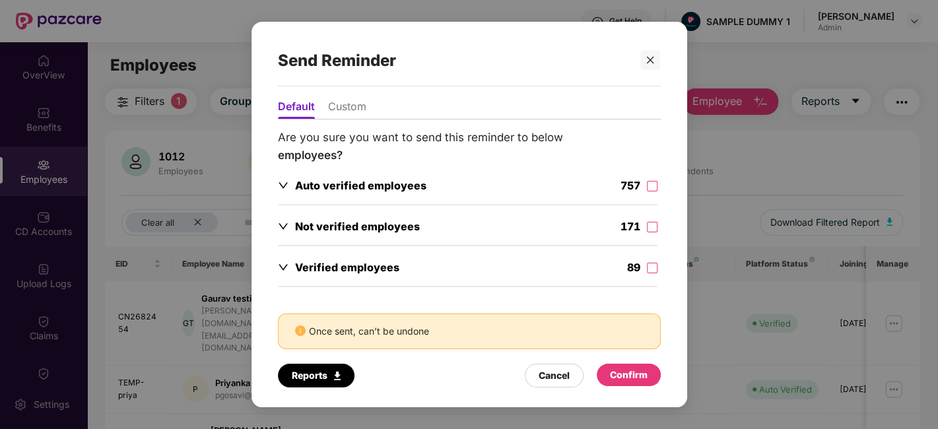
click at [349, 104] on li "Custom" at bounding box center [347, 109] width 38 height 19
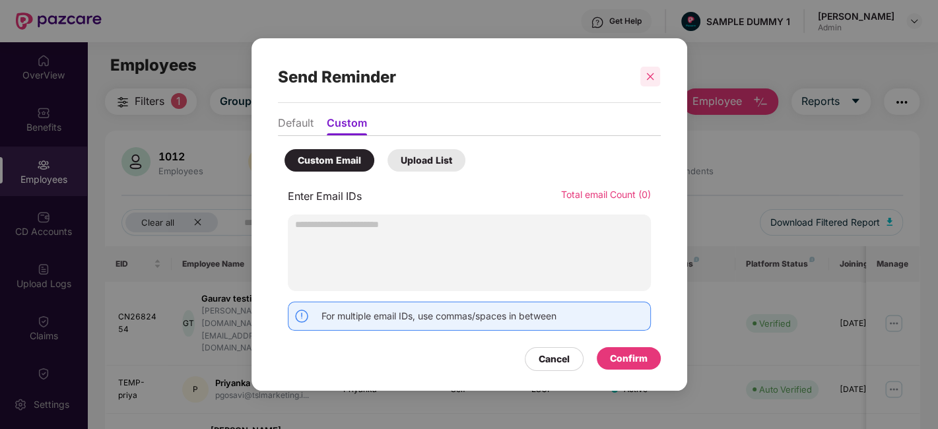
click at [649, 78] on icon "close" at bounding box center [650, 76] width 7 height 7
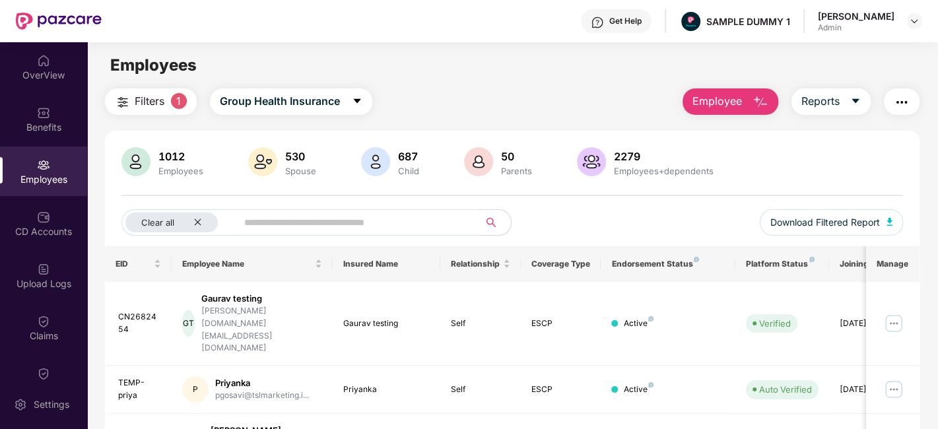
click at [905, 103] on img "button" at bounding box center [902, 102] width 16 height 16
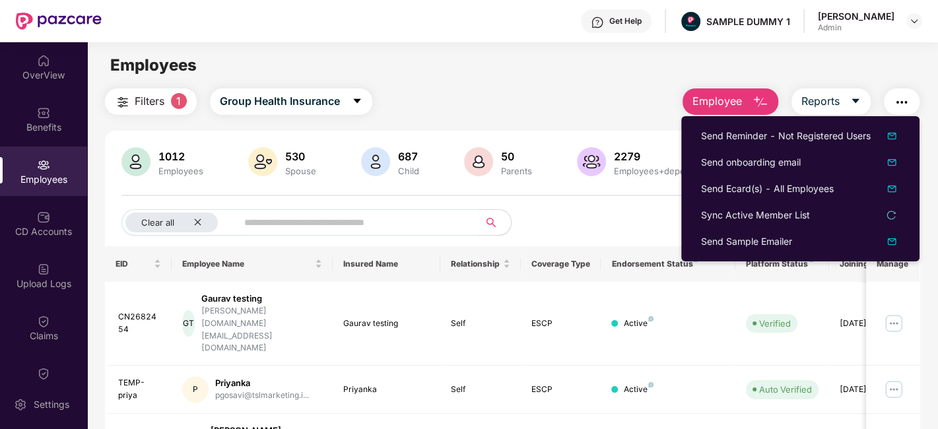
click at [616, 223] on div "Clear all Download Filtered Report" at bounding box center [512, 227] width 782 height 37
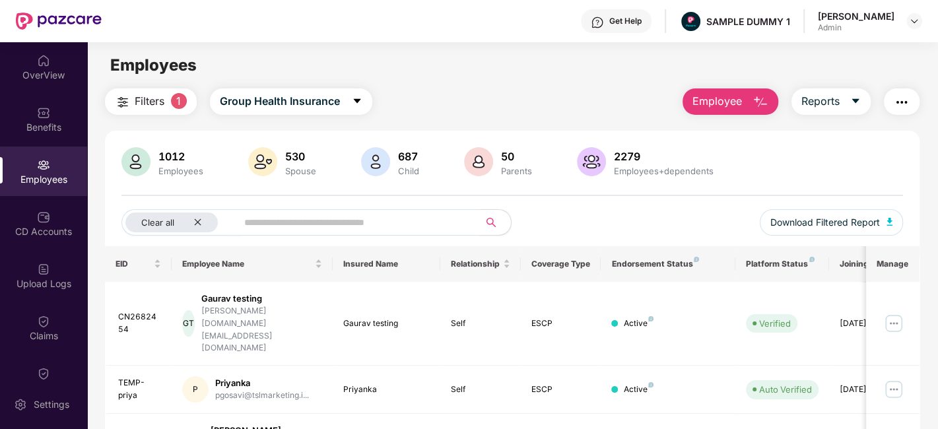
click at [415, 228] on input "text" at bounding box center [352, 223] width 217 height 20
click at [895, 313] on img at bounding box center [893, 323] width 21 height 21
click at [688, 210] on div "Clear all Download Filtered Report" at bounding box center [512, 227] width 782 height 37
click at [893, 313] on img at bounding box center [893, 323] width 21 height 21
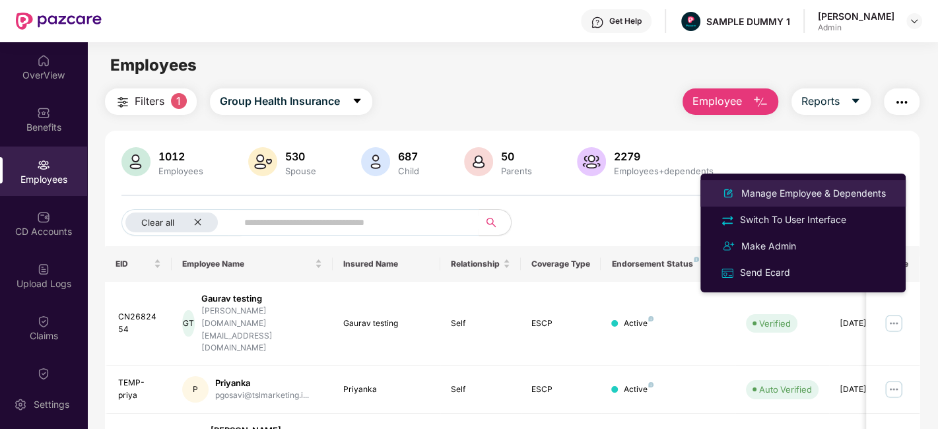
click at [784, 198] on div "Manage Employee & Dependents" at bounding box center [814, 193] width 150 height 15
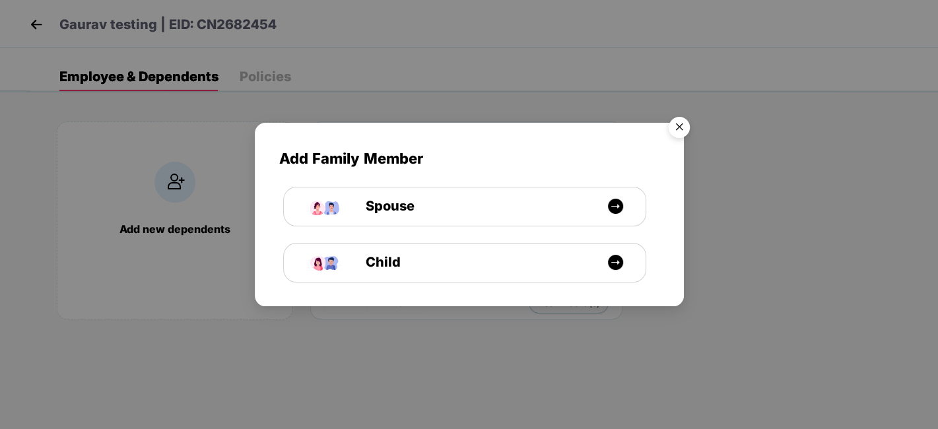
click at [677, 125] on img "Close" at bounding box center [679, 129] width 37 height 37
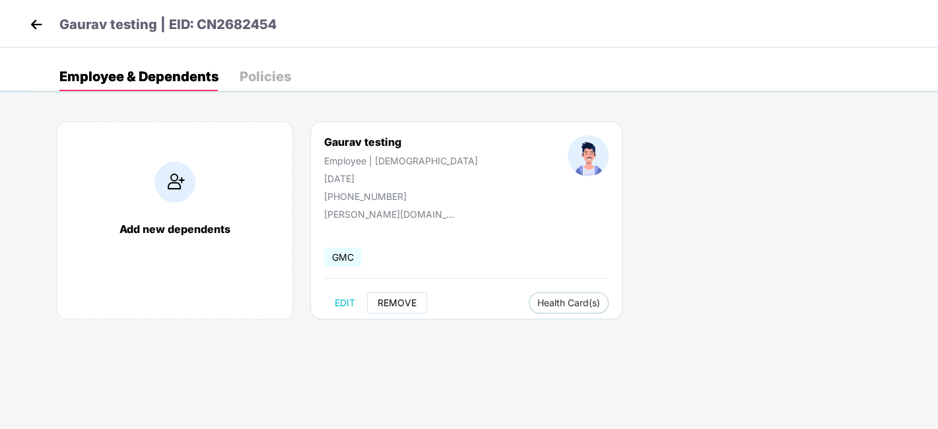
click at [387, 298] on span "REMOVE" at bounding box center [397, 303] width 39 height 11
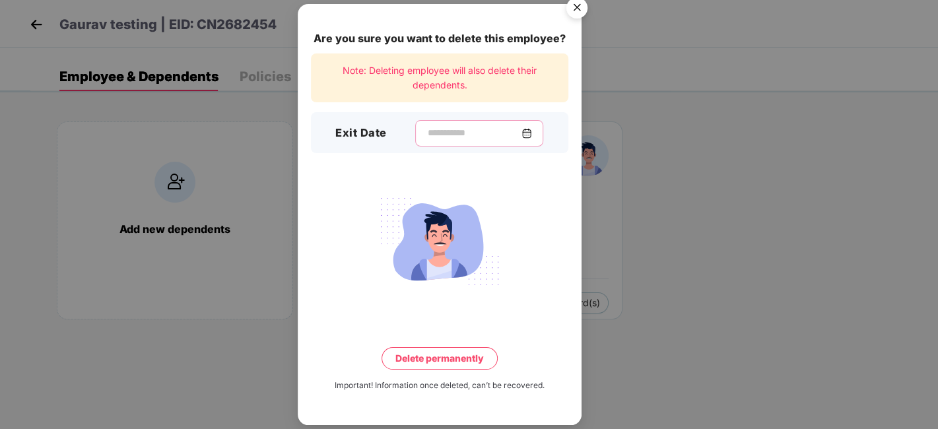
click at [430, 138] on input at bounding box center [474, 133] width 95 height 14
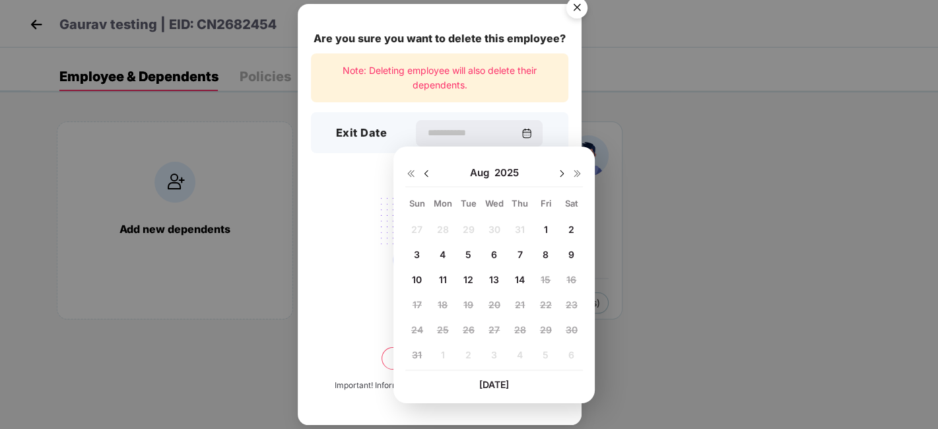
click at [353, 299] on div "Are you sure you want to delete this employee? Note: Deleting employee will als…" at bounding box center [440, 214] width 284 height 421
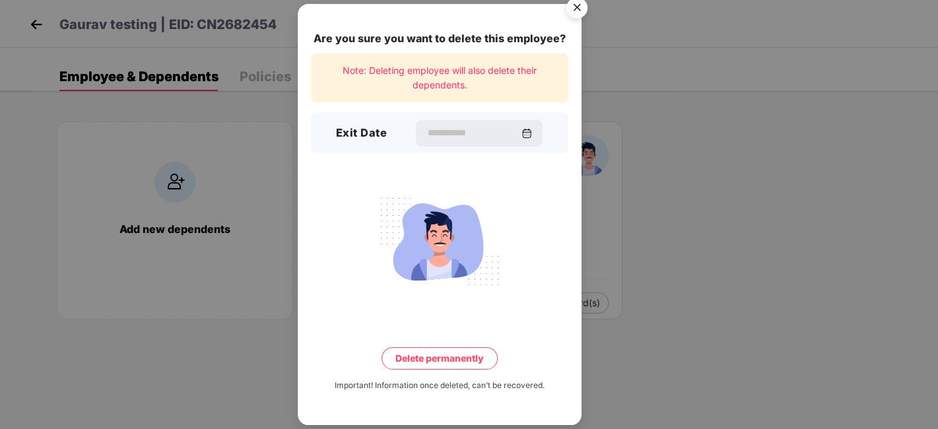
click at [580, 6] on img "Close" at bounding box center [577, 9] width 37 height 37
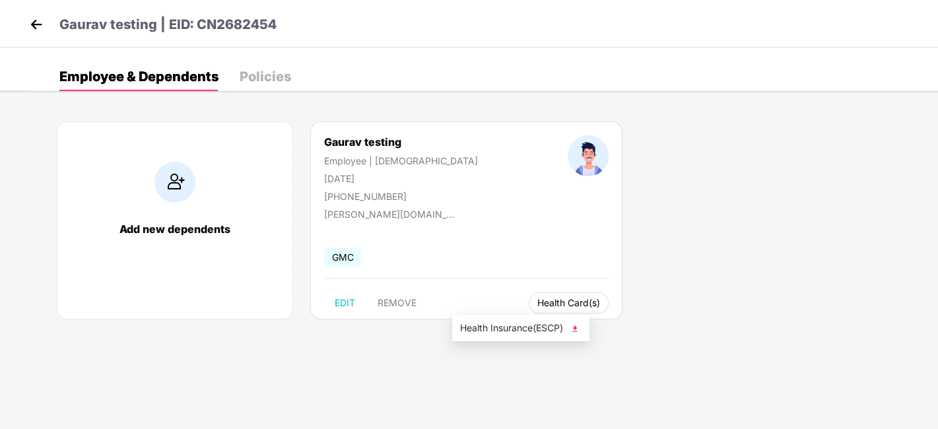
click at [537, 302] on span "Health Card(s)" at bounding box center [568, 303] width 63 height 7
click at [36, 30] on img at bounding box center [36, 25] width 20 height 20
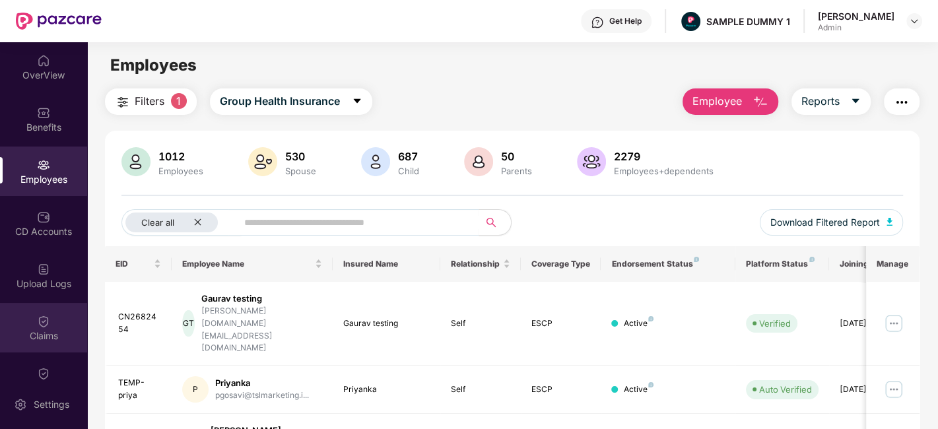
click at [36, 329] on div "Claims" at bounding box center [43, 335] width 87 height 13
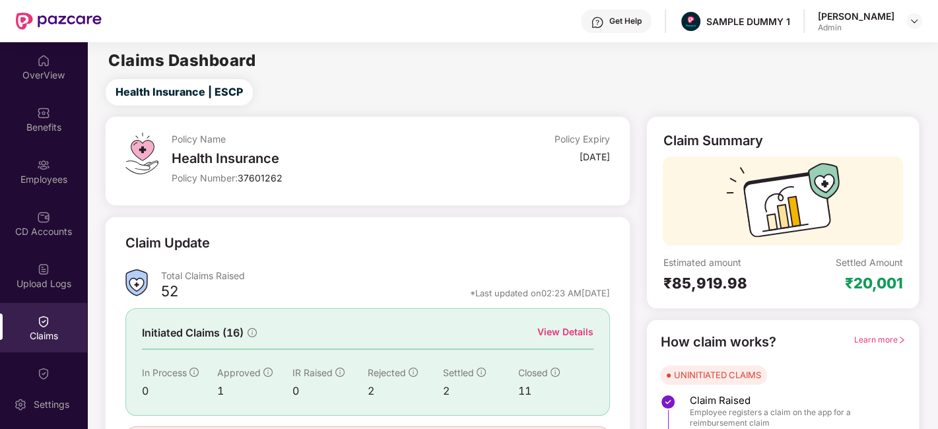
click at [581, 331] on div "View Details" at bounding box center [565, 332] width 56 height 15
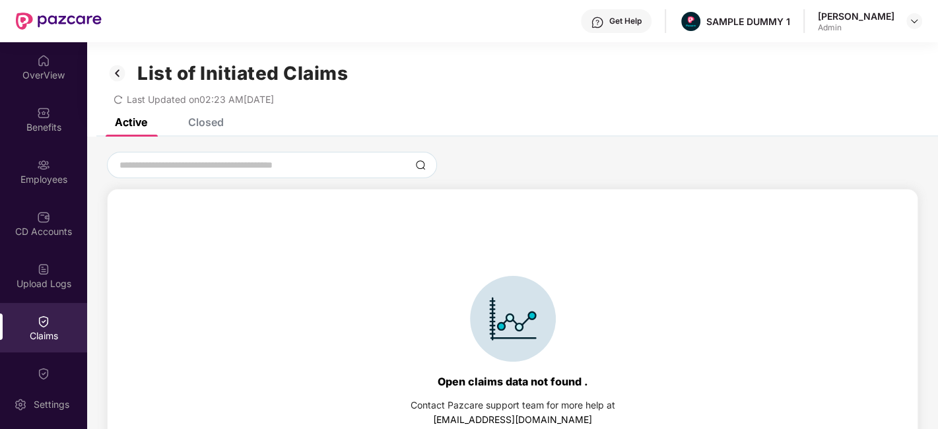
click at [209, 127] on div "Closed" at bounding box center [206, 122] width 36 height 13
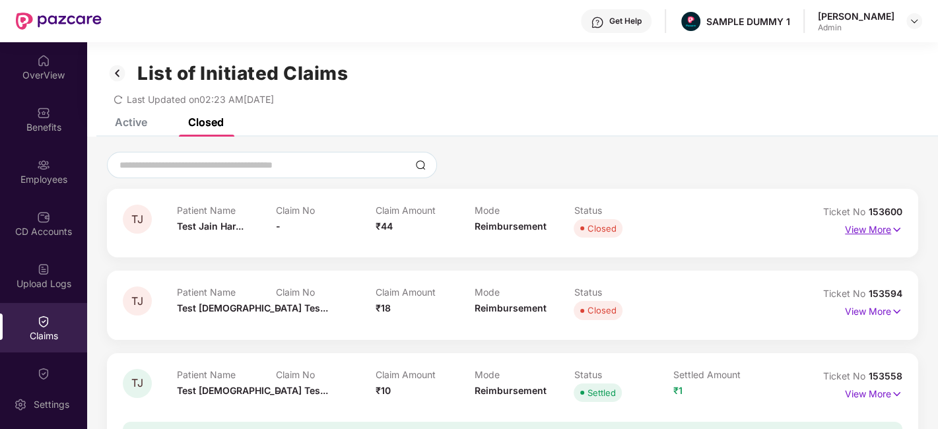
click at [864, 228] on p "View More" at bounding box center [873, 228] width 57 height 18
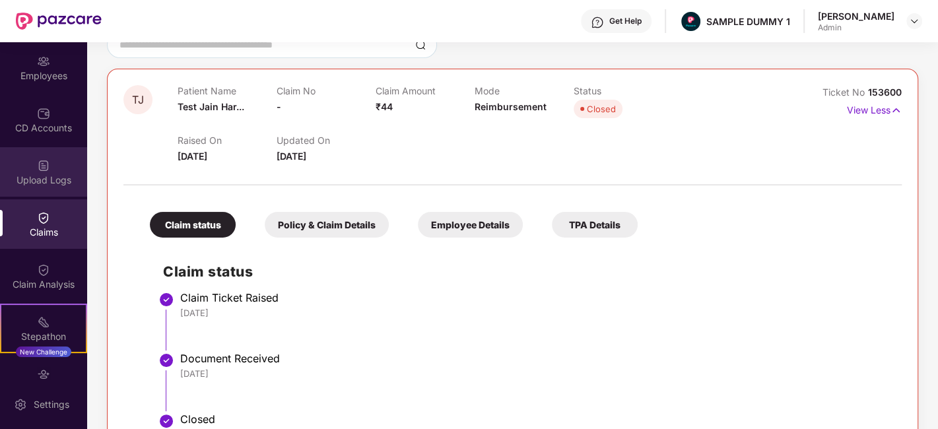
scroll to position [106, 0]
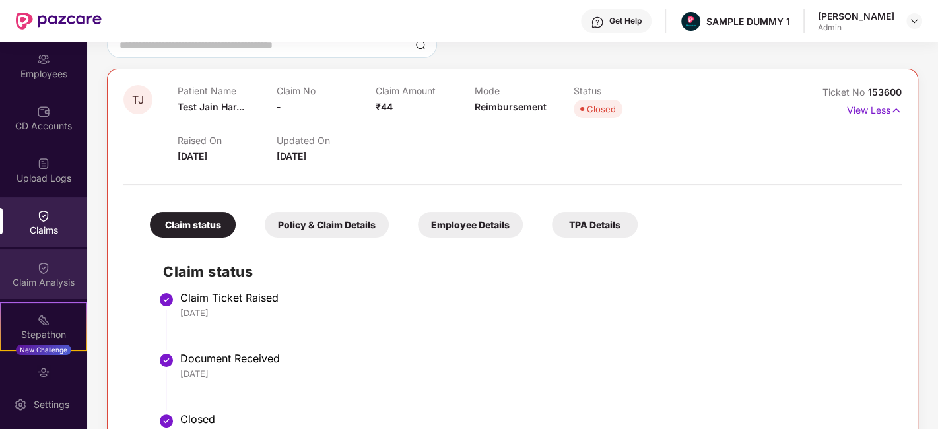
click at [20, 267] on div "Claim Analysis" at bounding box center [43, 275] width 87 height 50
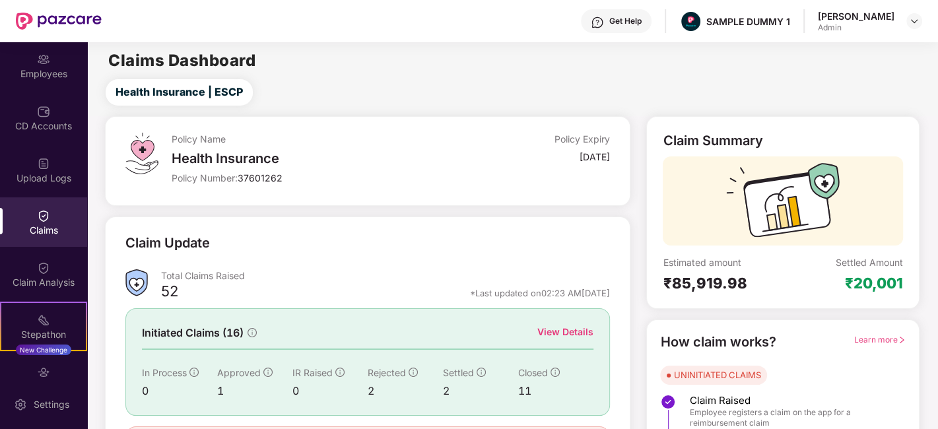
scroll to position [86, 0]
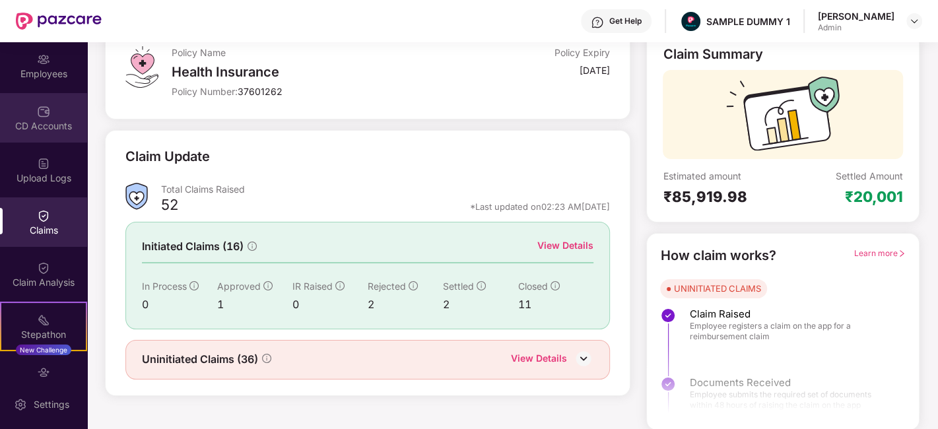
click at [42, 98] on div "CD Accounts" at bounding box center [43, 118] width 87 height 50
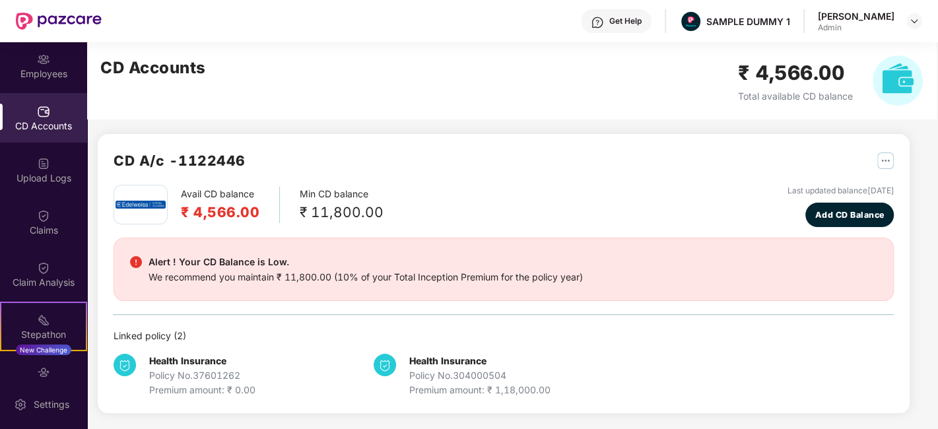
scroll to position [0, 0]
drag, startPoint x: 188, startPoint y: 213, endPoint x: 268, endPoint y: 217, distance: 80.6
click at [268, 217] on div "Avail CD balance ₹ 4,566.00" at bounding box center [230, 206] width 99 height 36
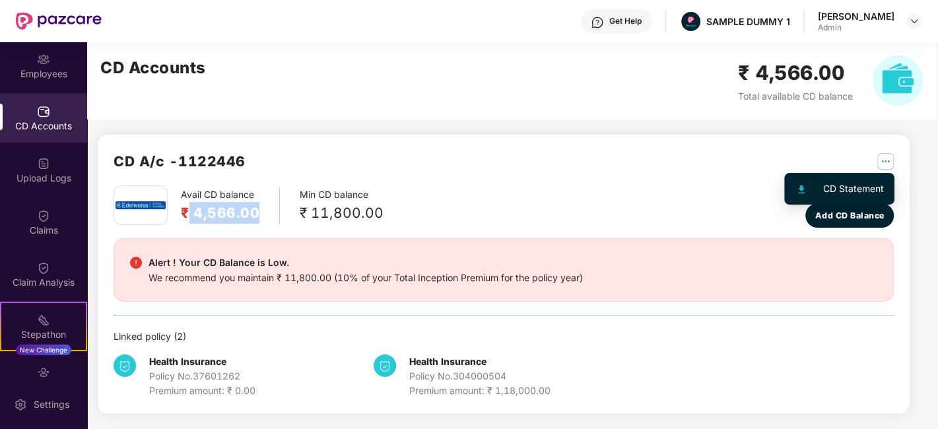
click at [884, 164] on img "button" at bounding box center [885, 161] width 17 height 17
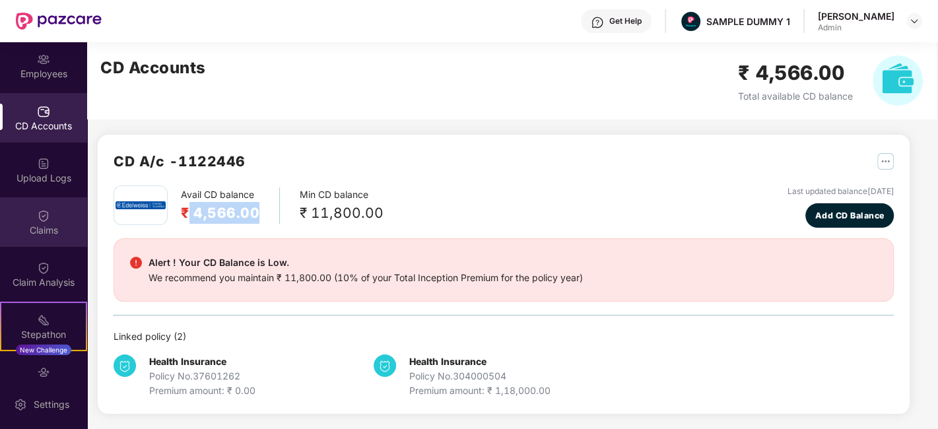
scroll to position [236, 0]
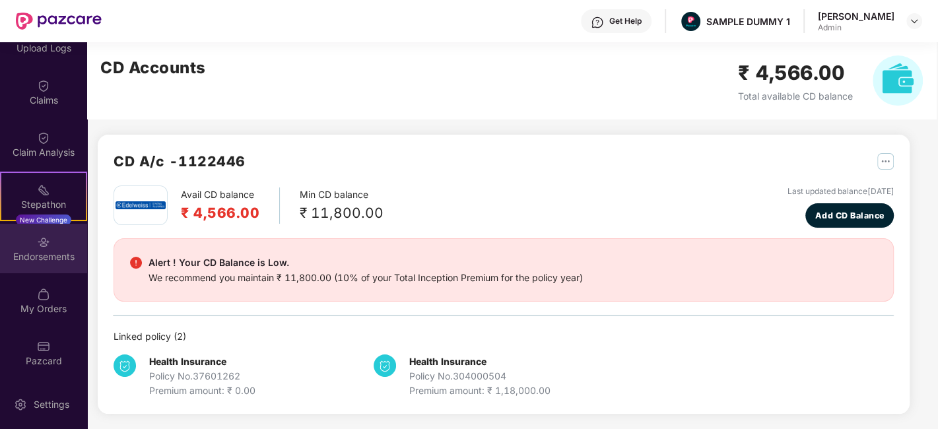
click at [46, 261] on div "Endorsements" at bounding box center [43, 256] width 87 height 13
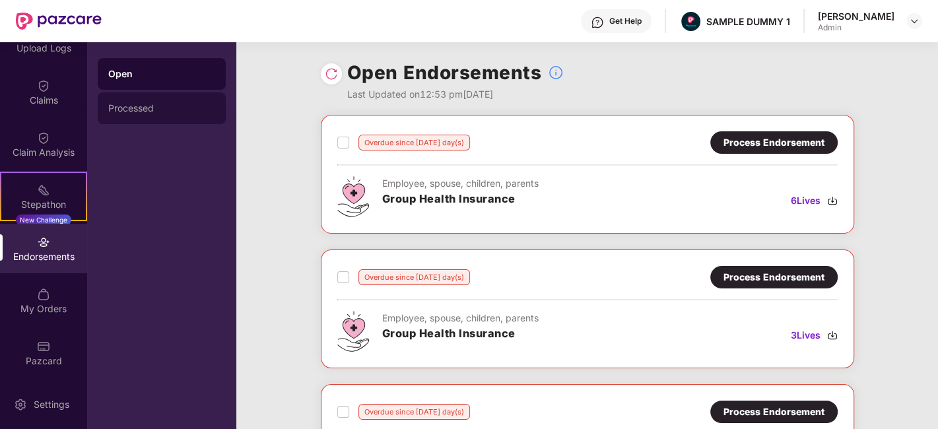
click at [129, 101] on div "Processed" at bounding box center [162, 108] width 128 height 32
